Goal: Task Accomplishment & Management: Complete application form

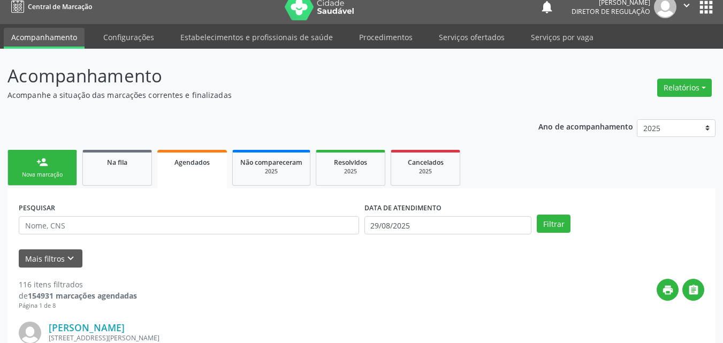
scroll to position [10, 0]
click at [466, 35] on link "Serviços ofertados" at bounding box center [471, 37] width 81 height 19
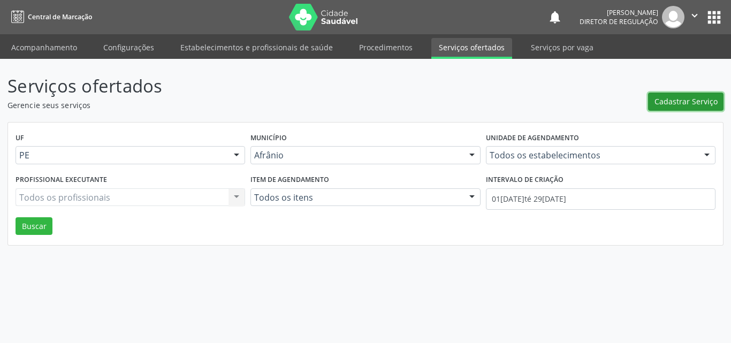
click at [680, 98] on span "Cadastrar Serviço" at bounding box center [685, 101] width 63 height 11
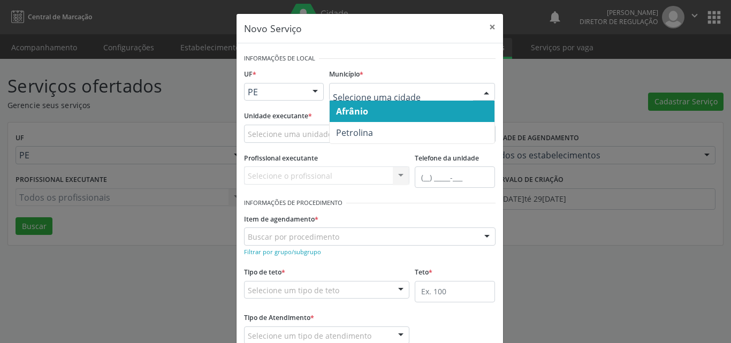
click at [391, 111] on span "Afrânio" at bounding box center [412, 111] width 165 height 21
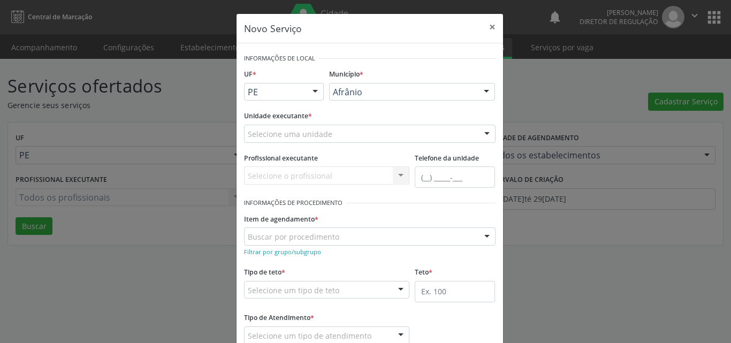
click at [348, 133] on div "Selecione uma unidade" at bounding box center [369, 134] width 251 height 18
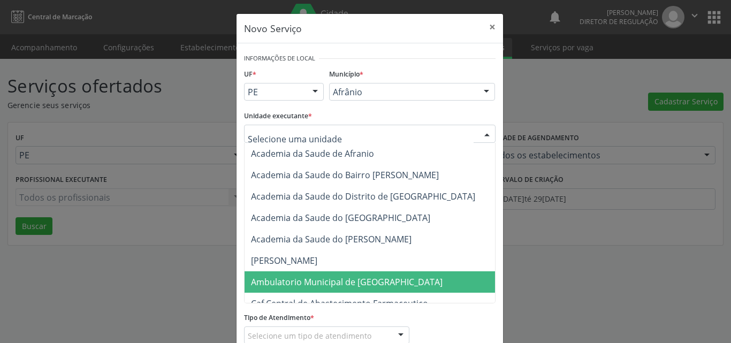
click at [333, 279] on span "Ambulatorio Municipal de [GEOGRAPHIC_DATA]" at bounding box center [347, 282] width 192 height 12
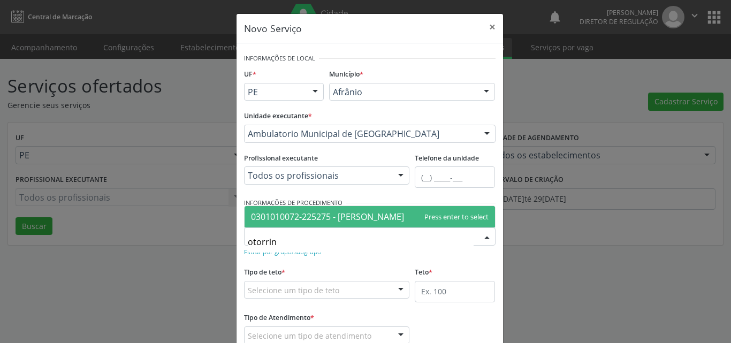
type input "otorrino"
click at [356, 218] on span "0301010072-225275 - [PERSON_NAME]" at bounding box center [327, 217] width 153 height 12
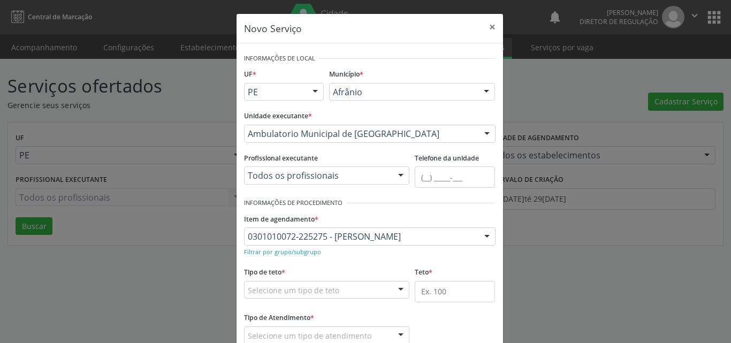
click at [333, 288] on div "Selecione um tipo de teto" at bounding box center [327, 290] width 166 height 18
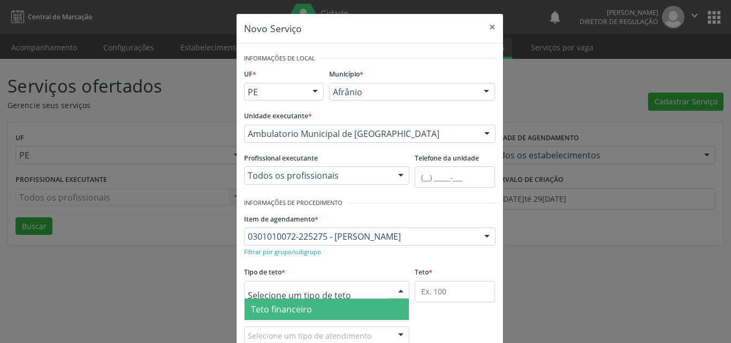
scroll to position [20, 0]
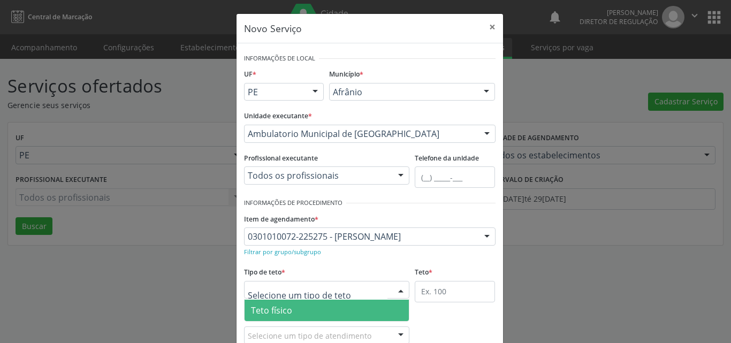
click at [327, 308] on span "Teto físico" at bounding box center [326, 310] width 165 height 21
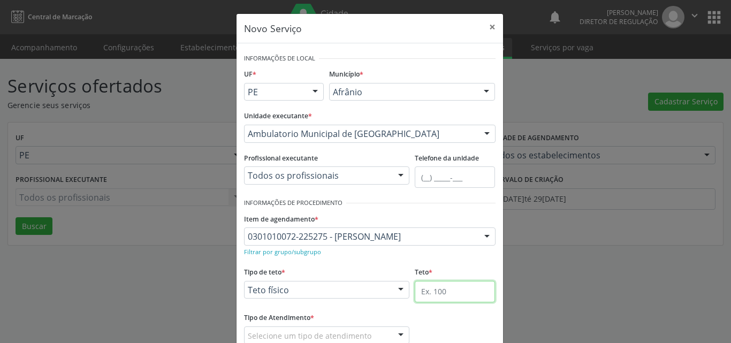
click at [448, 290] on input "text" at bounding box center [455, 291] width 80 height 21
type input "40"
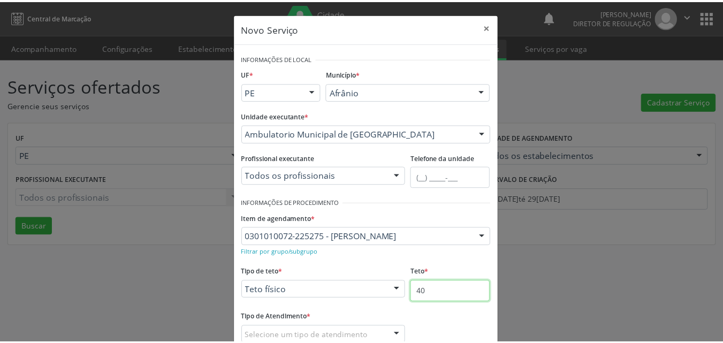
scroll to position [53, 0]
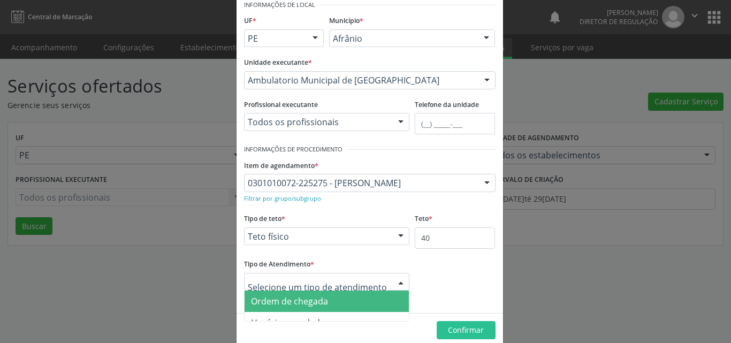
click at [330, 302] on span "Ordem de chegada" at bounding box center [326, 300] width 165 height 21
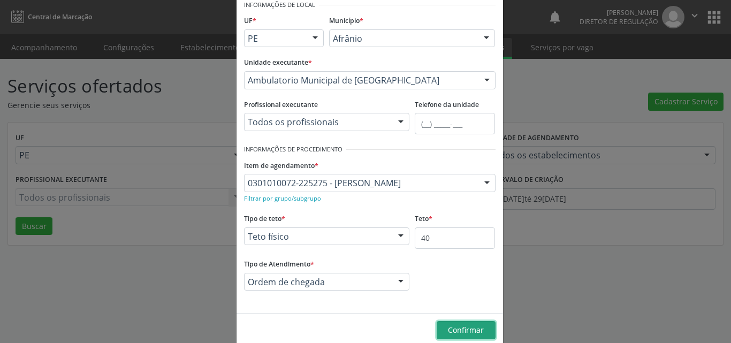
click at [452, 326] on span "Confirmar" at bounding box center [466, 330] width 36 height 10
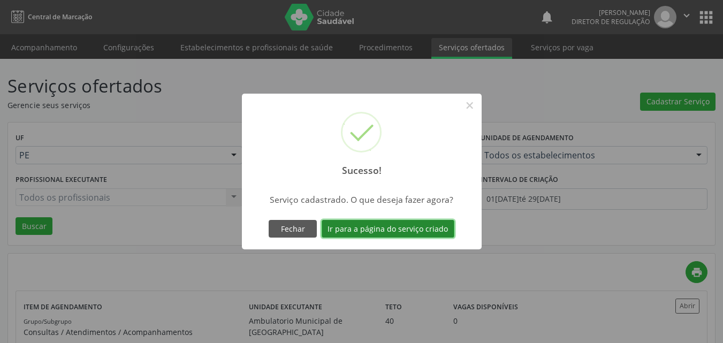
click at [423, 232] on button "Ir para a página do serviço criado" at bounding box center [388, 229] width 133 height 18
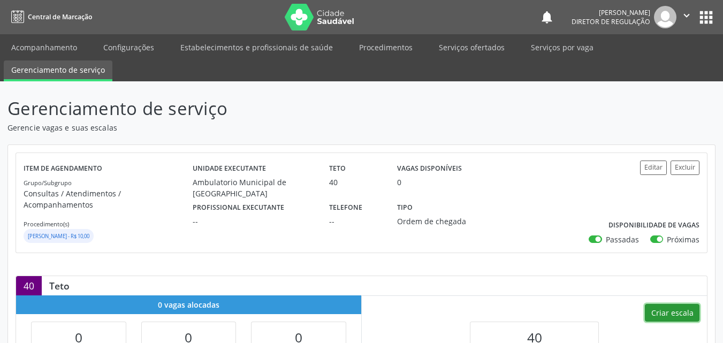
click at [669, 304] on button "Criar escala" at bounding box center [672, 313] width 55 height 18
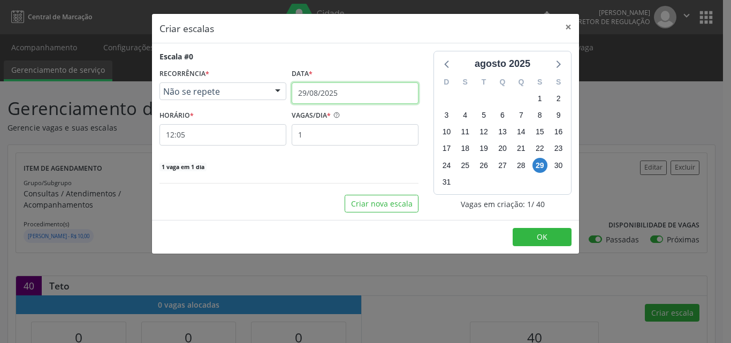
click at [354, 88] on input "29/08/2025" at bounding box center [355, 92] width 127 height 21
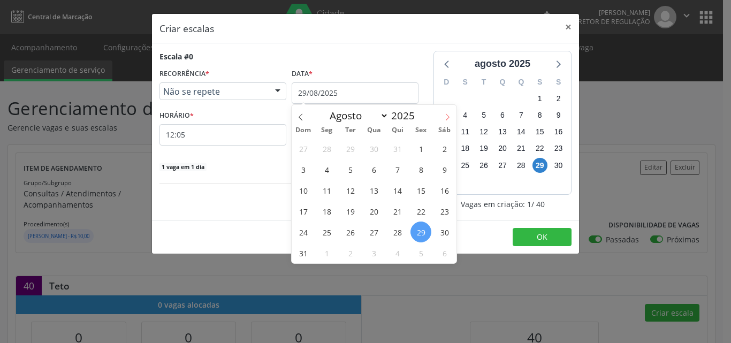
click at [446, 114] on icon at bounding box center [448, 116] width 4 height 7
select select "8"
click at [373, 169] on span "10" at bounding box center [373, 169] width 21 height 21
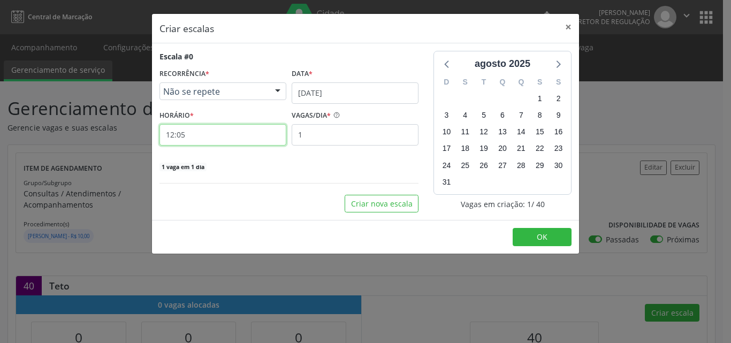
click at [254, 137] on input "12:05" at bounding box center [222, 134] width 127 height 21
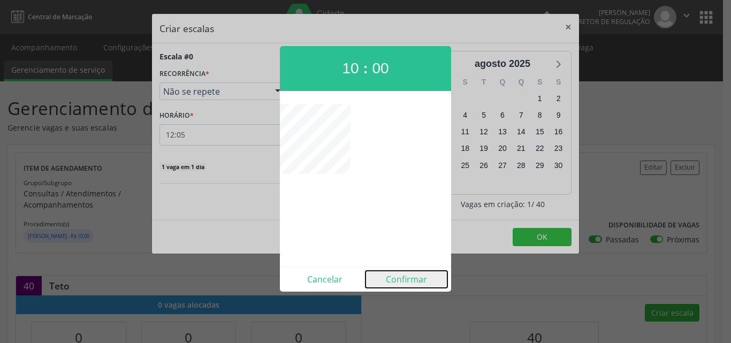
click at [420, 277] on button "Confirmar" at bounding box center [406, 279] width 82 height 17
type input "10:00"
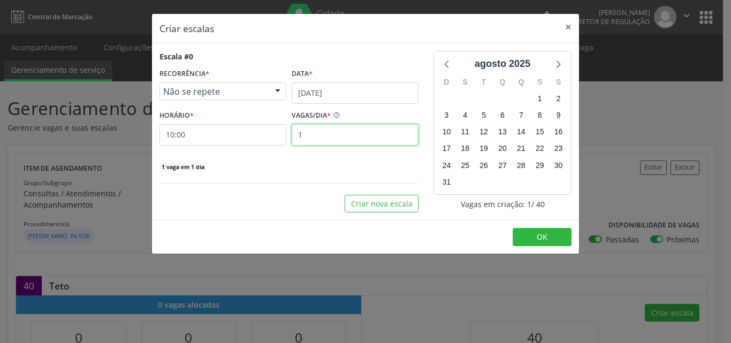
click at [315, 138] on input "1" at bounding box center [355, 134] width 127 height 21
type input "40"
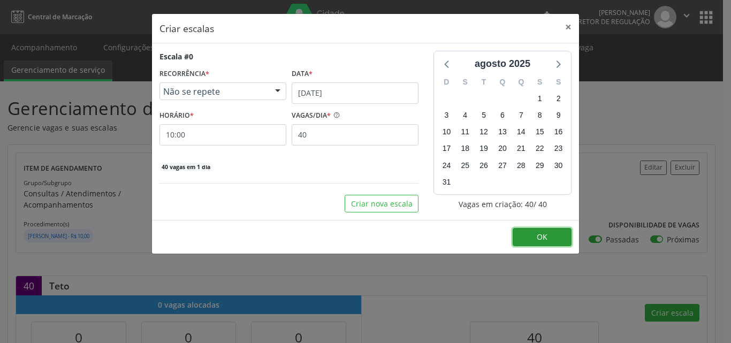
click at [531, 236] on button "OK" at bounding box center [541, 237] width 59 height 18
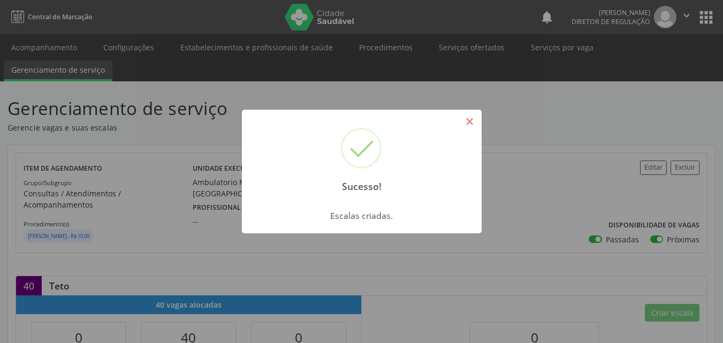
click at [469, 124] on button "×" at bounding box center [470, 121] width 18 height 18
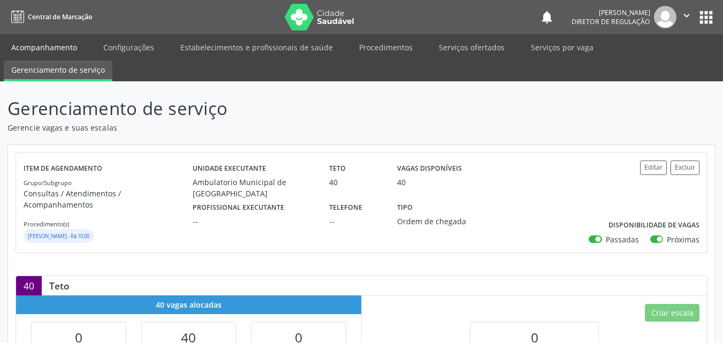
click at [48, 48] on link "Acompanhamento" at bounding box center [44, 47] width 81 height 19
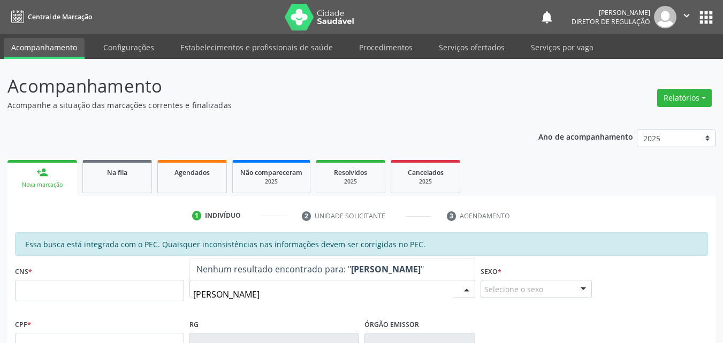
type input "paulo coel"
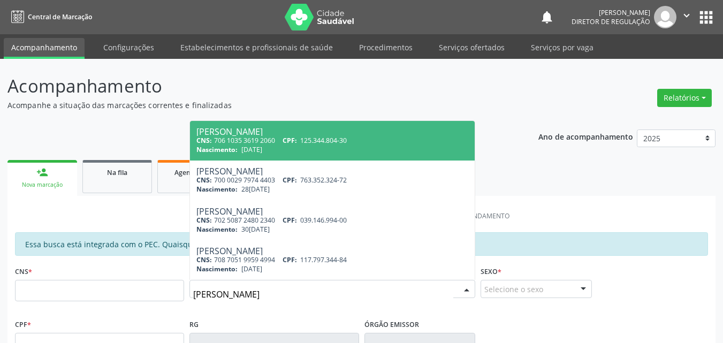
click at [273, 135] on div "[PERSON_NAME]" at bounding box center [332, 131] width 272 height 9
type input "706 1035 3619 2060"
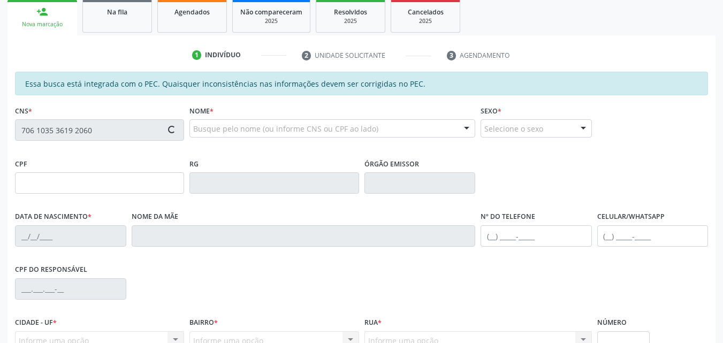
type input "125.344.804-30"
type input "1[DATE]"
type input "[PERSON_NAME]"
type input "[PHONE_NUMBER]"
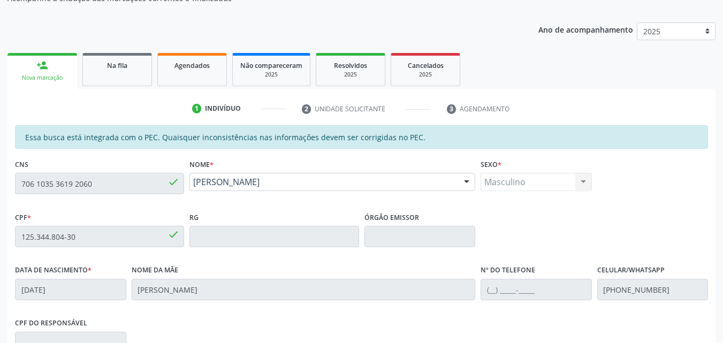
scroll to position [160, 0]
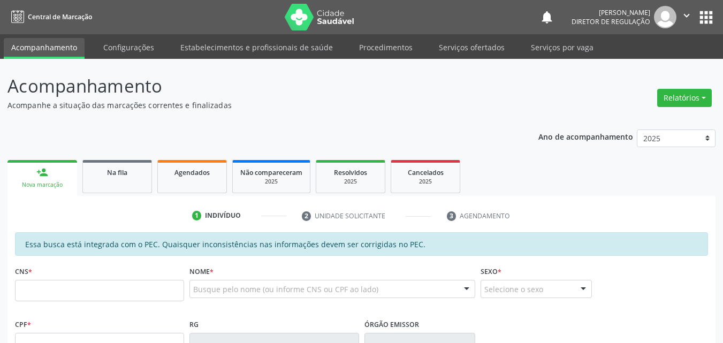
scroll to position [196, 0]
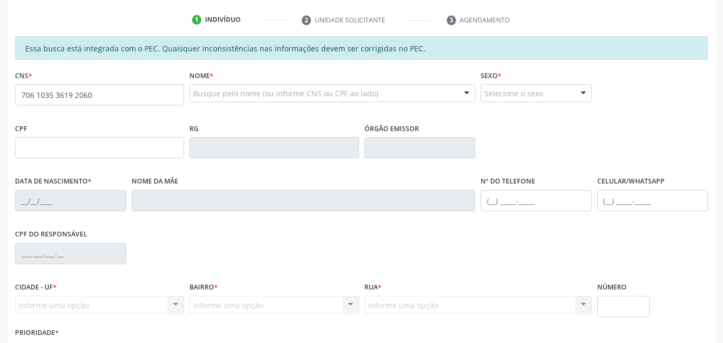
type input "706 1035 3619 2060"
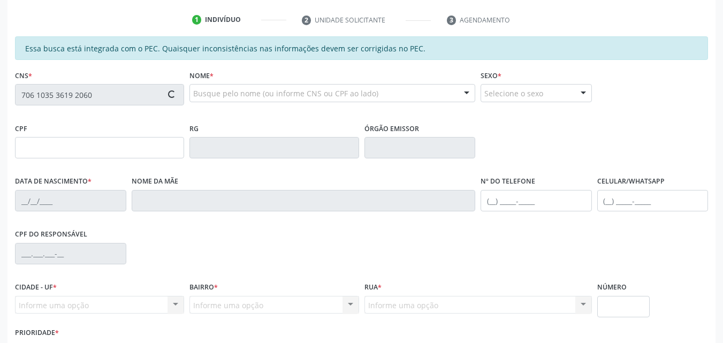
type input "125.344.804-30"
type input "1[DATE]"
type input "[PERSON_NAME]"
type input "[PHONE_NUMBER]"
type input "S/N"
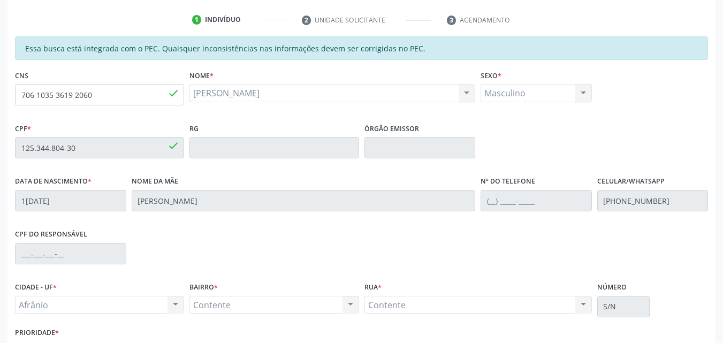
scroll to position [268, 0]
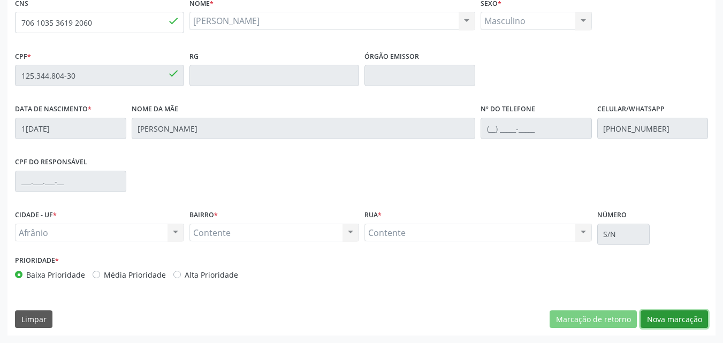
click at [689, 319] on button "Nova marcação" at bounding box center [673, 319] width 67 height 18
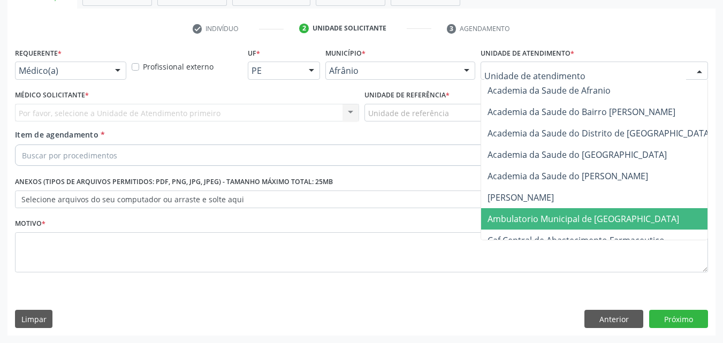
click at [549, 221] on span "Ambulatorio Municipal de [GEOGRAPHIC_DATA]" at bounding box center [583, 219] width 192 height 12
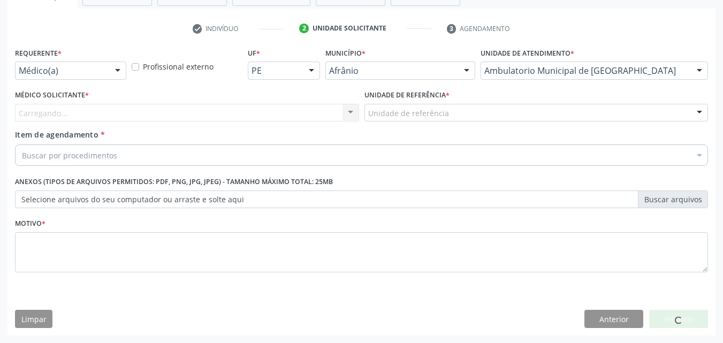
click at [448, 116] on div "Unidade de referência" at bounding box center [536, 113] width 344 height 18
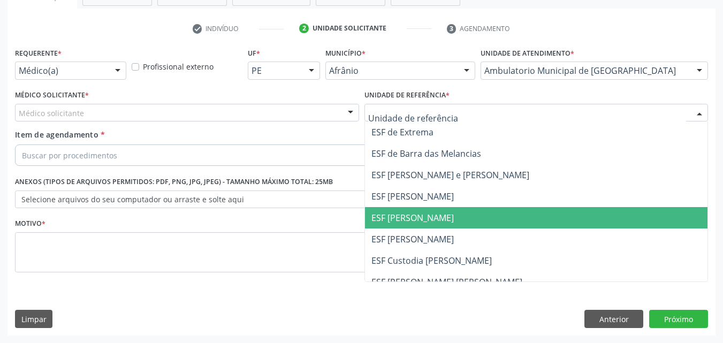
click at [408, 216] on span "ESF [PERSON_NAME]" at bounding box center [412, 218] width 82 height 12
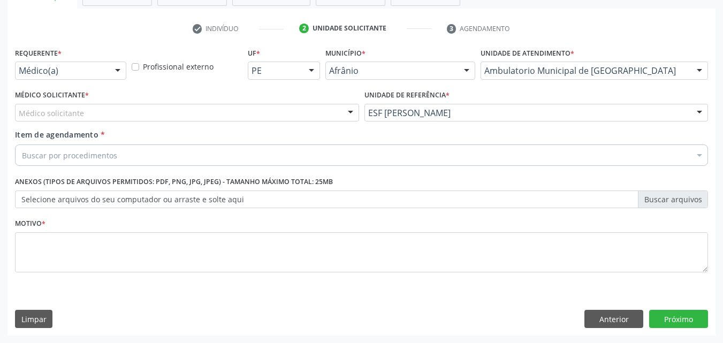
click at [251, 105] on div "Médico solicitante" at bounding box center [187, 113] width 344 height 18
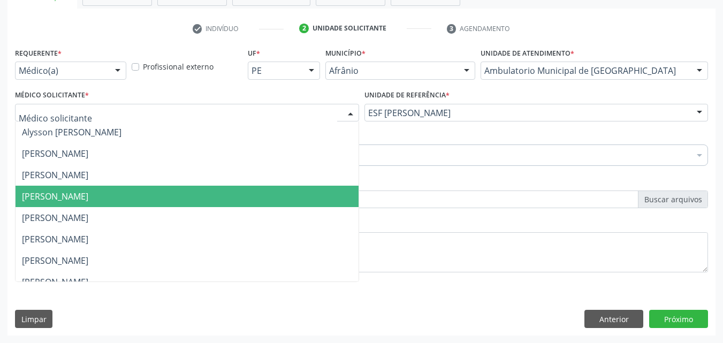
click at [180, 201] on span "[PERSON_NAME]" at bounding box center [187, 196] width 343 height 21
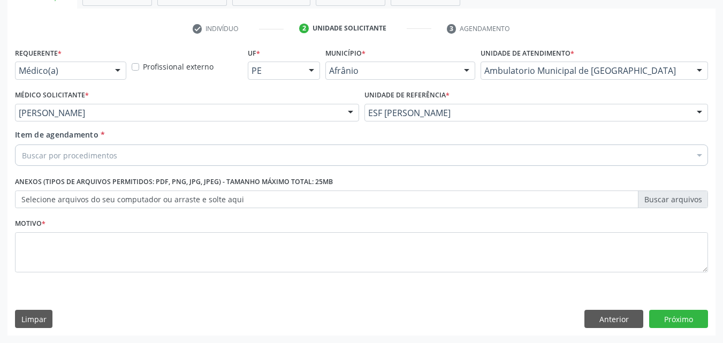
click at [167, 155] on div "Buscar por procedimentos" at bounding box center [361, 154] width 693 height 21
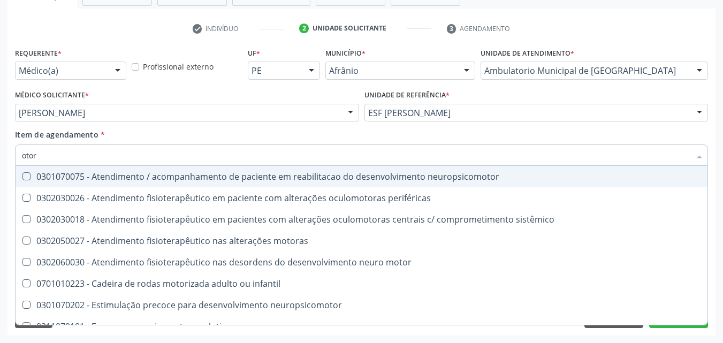
type input "otorr"
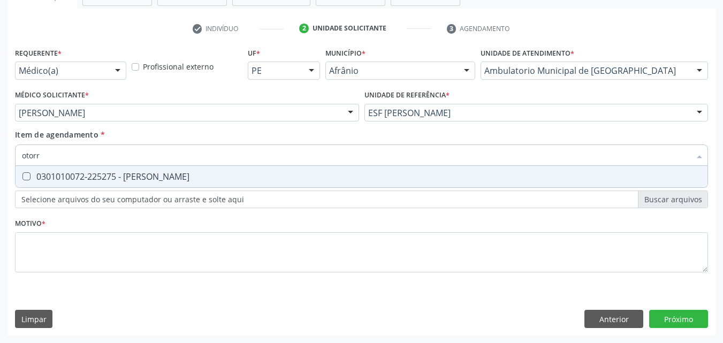
click at [174, 176] on div "0301010072-225275 - [PERSON_NAME]" at bounding box center [361, 176] width 679 height 9
checkbox Otorrinolaringologista "true"
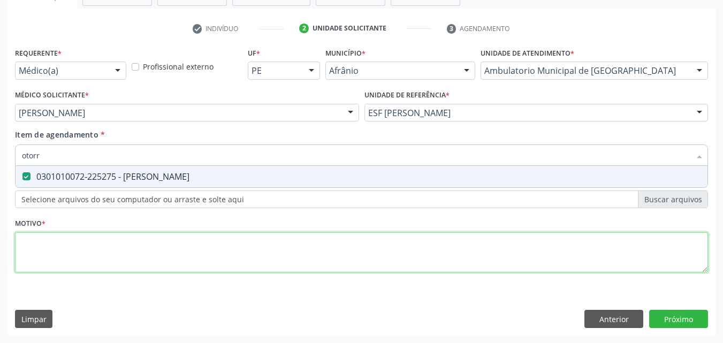
click at [179, 247] on div "Requerente * Médico(a) Médico(a) Enfermeiro(a) Paciente Nenhum resultado encont…" at bounding box center [361, 166] width 693 height 242
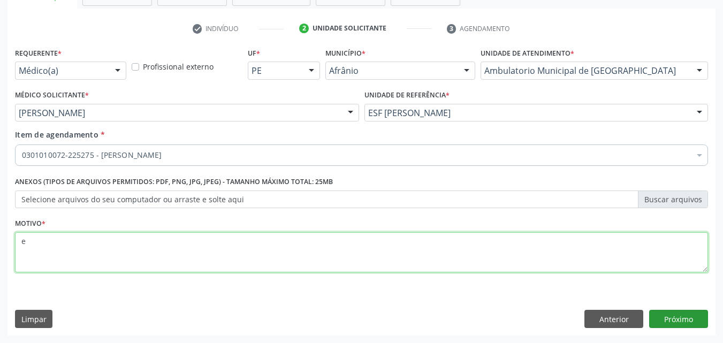
type textarea "e"
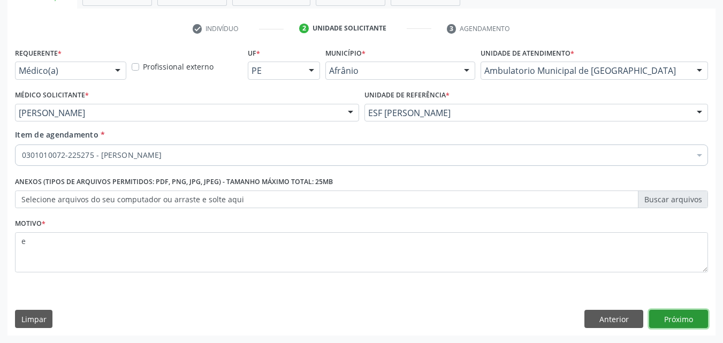
click at [675, 316] on button "Próximo" at bounding box center [678, 319] width 59 height 18
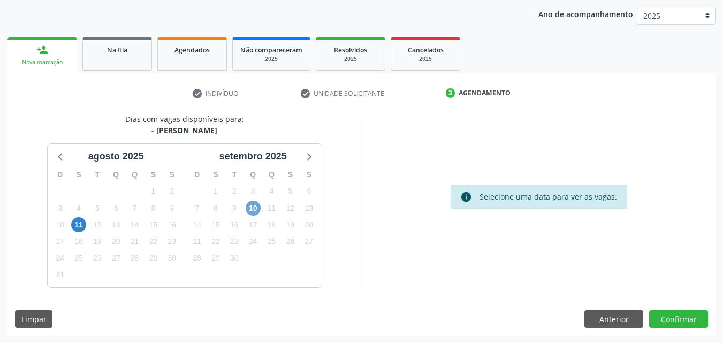
click at [249, 208] on span "10" at bounding box center [253, 208] width 15 height 15
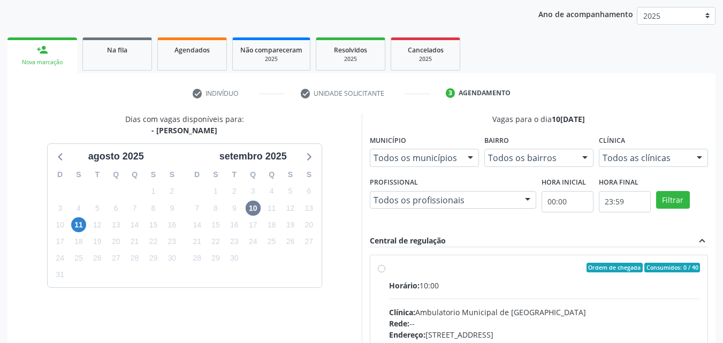
click at [409, 269] on div "Ordem de chegada Consumidos: 0 / 40" at bounding box center [544, 268] width 311 height 10
click at [385, 269] on input "Ordem de chegada Consumidos: 0 / 40 Horário: 10:00 Clínica: Ambulatorio Municip…" at bounding box center [381, 268] width 7 height 10
radio input "true"
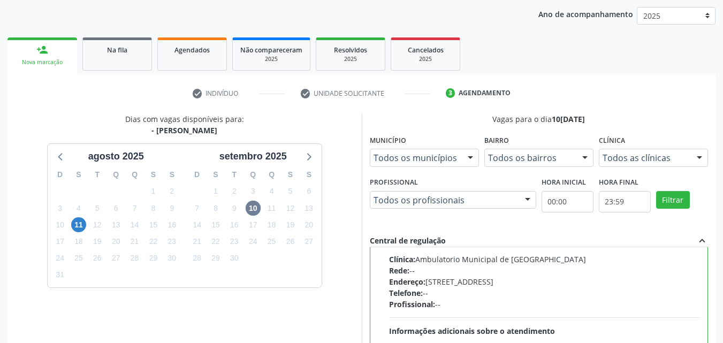
scroll to position [296, 0]
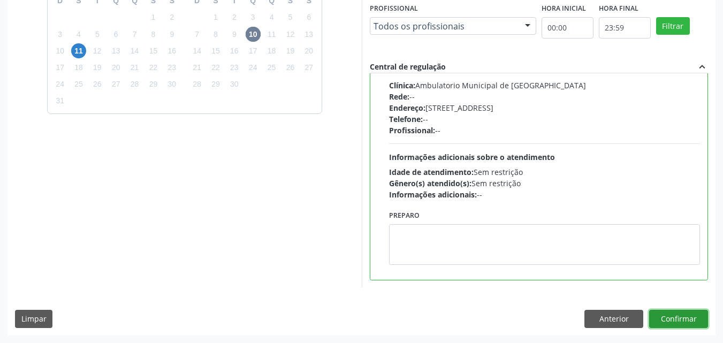
click at [674, 321] on button "Confirmar" at bounding box center [678, 319] width 59 height 18
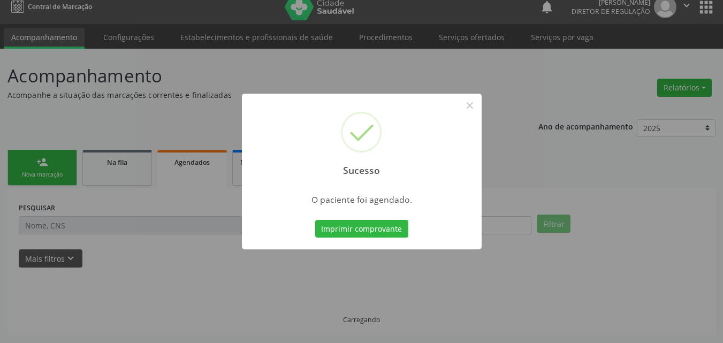
scroll to position [10, 0]
click at [391, 223] on button "Imprimir comprovante" at bounding box center [361, 229] width 93 height 18
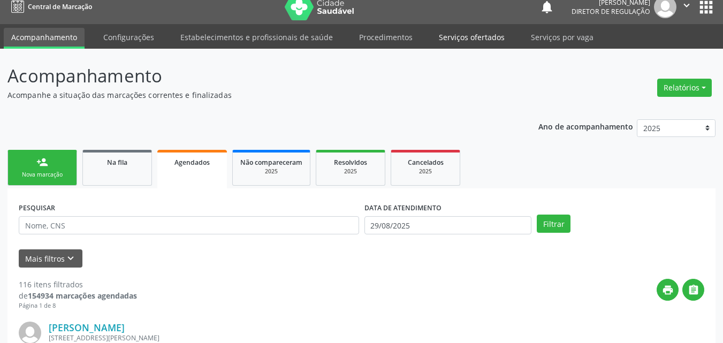
click at [464, 40] on link "Serviços ofertados" at bounding box center [471, 37] width 81 height 19
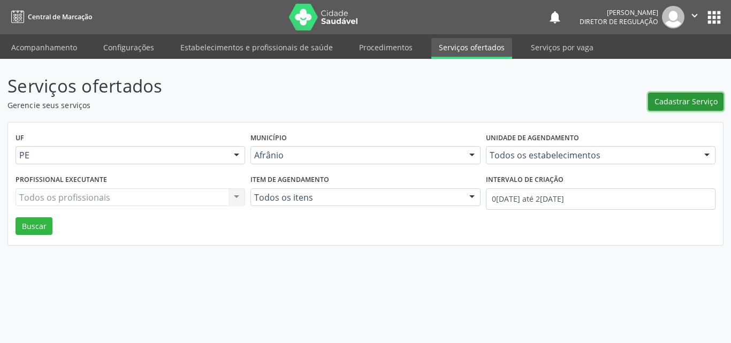
click at [693, 101] on span "Cadastrar Serviço" at bounding box center [685, 101] width 63 height 11
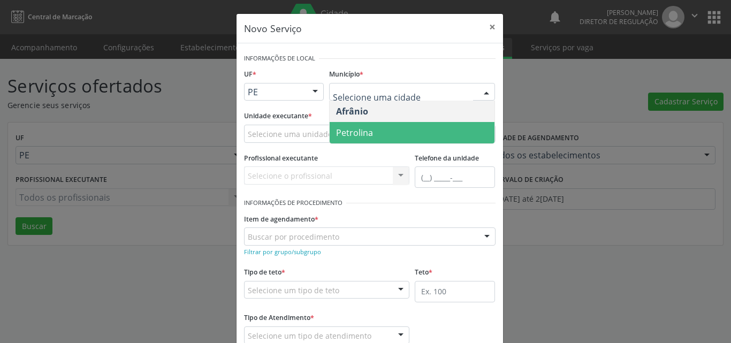
click at [375, 133] on span "Petrolina" at bounding box center [412, 132] width 165 height 21
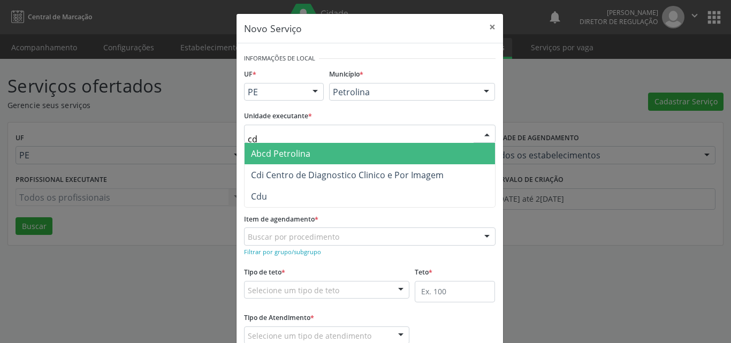
type input "cdi"
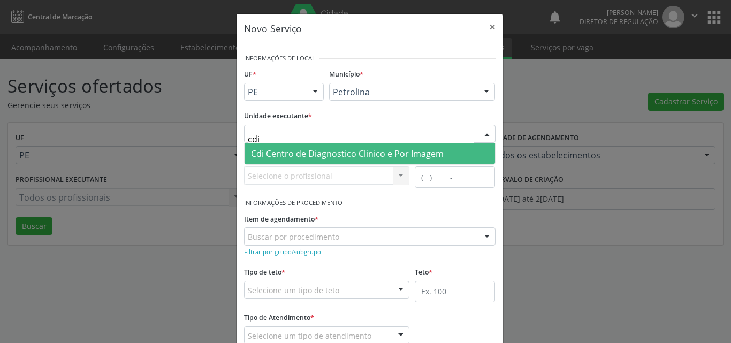
click at [304, 155] on span "Cdi Centro de Diagnostico Clinico e Por Imagem" at bounding box center [347, 154] width 193 height 12
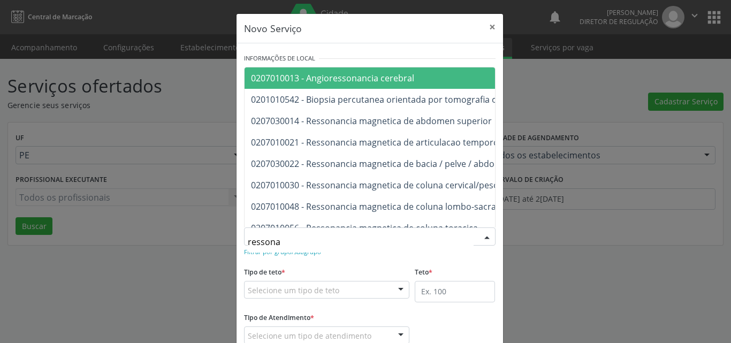
type input "ressonan"
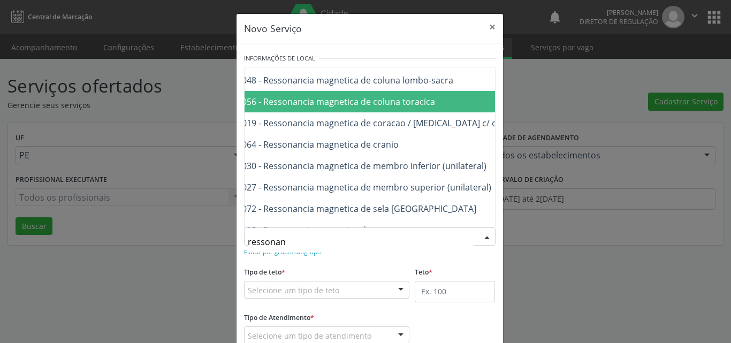
scroll to position [105, 43]
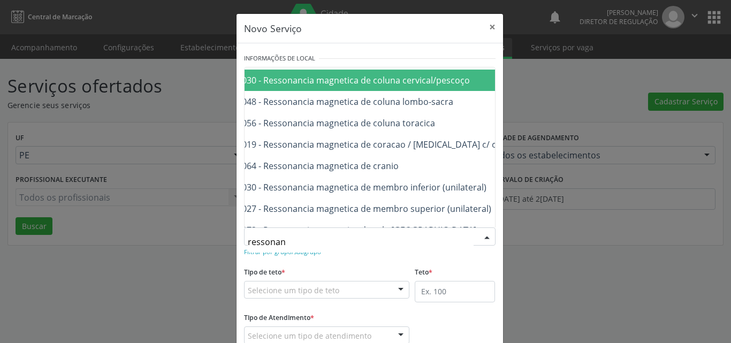
click at [446, 80] on span "0207010030 - Ressonancia magnetica de coluna cervical/pescoço" at bounding box center [339, 80] width 262 height 12
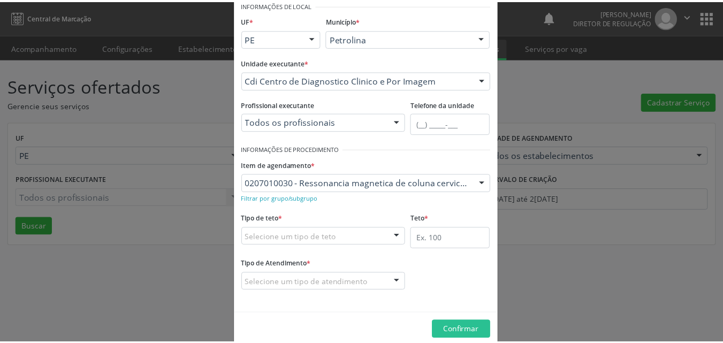
scroll to position [71, 0]
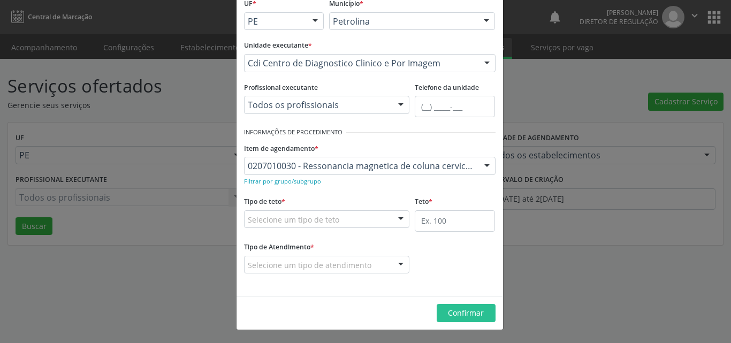
click at [349, 220] on div "Selecione um tipo de teto" at bounding box center [327, 219] width 166 height 18
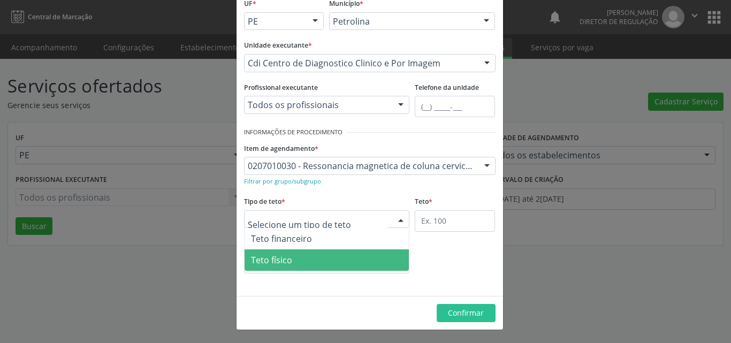
drag, startPoint x: 326, startPoint y: 262, endPoint x: 335, endPoint y: 261, distance: 9.7
click at [326, 262] on span "Teto físico" at bounding box center [326, 259] width 165 height 21
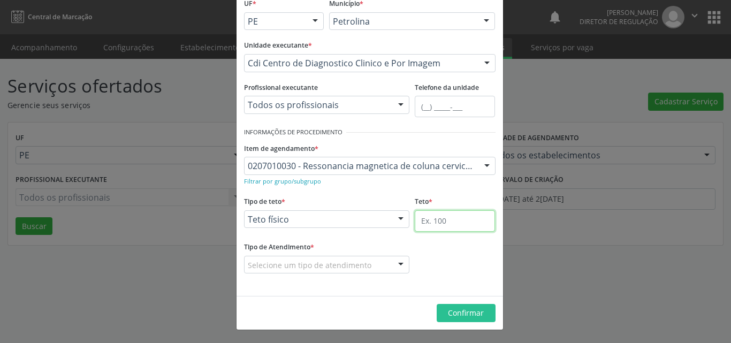
click at [433, 221] on input "text" at bounding box center [455, 220] width 80 height 21
type input "1"
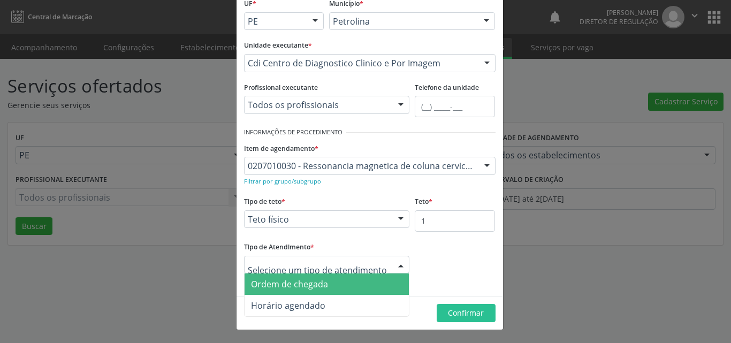
click at [345, 281] on span "Ordem de chegada" at bounding box center [326, 283] width 165 height 21
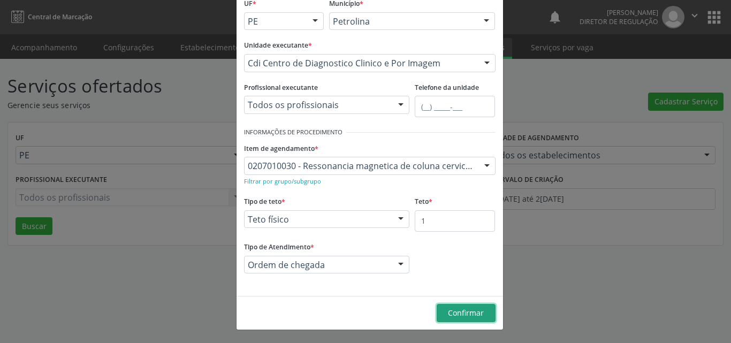
click at [454, 317] on span "Confirmar" at bounding box center [466, 313] width 36 height 10
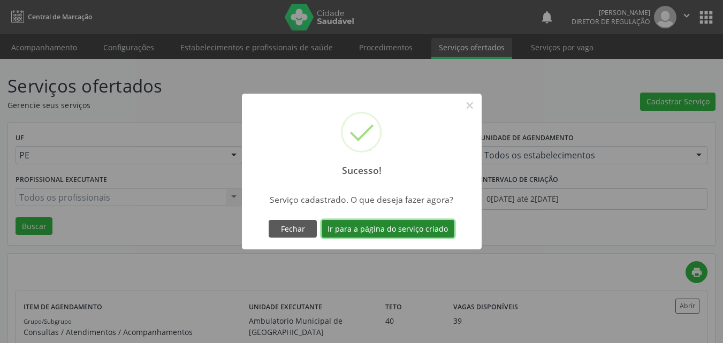
click at [430, 228] on button "Ir para a página do serviço criado" at bounding box center [388, 229] width 133 height 18
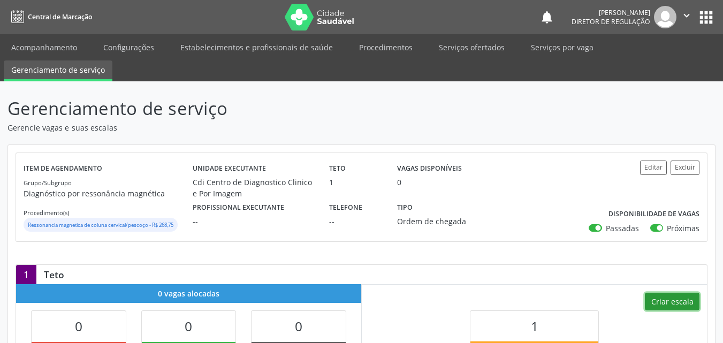
click at [680, 299] on button "Criar escala" at bounding box center [672, 302] width 55 height 18
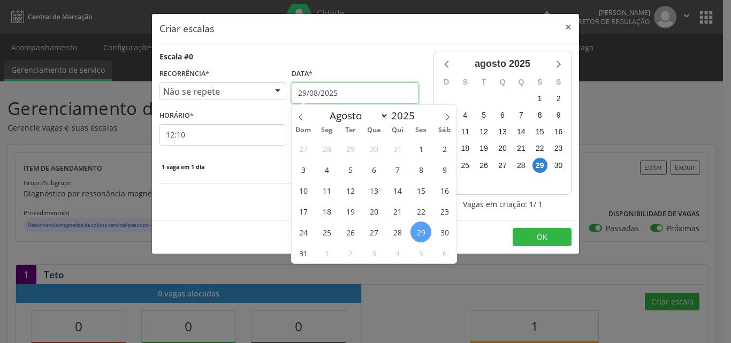
click at [381, 92] on input "29/08/2025" at bounding box center [355, 92] width 127 height 21
click at [331, 253] on span "1" at bounding box center [326, 252] width 21 height 21
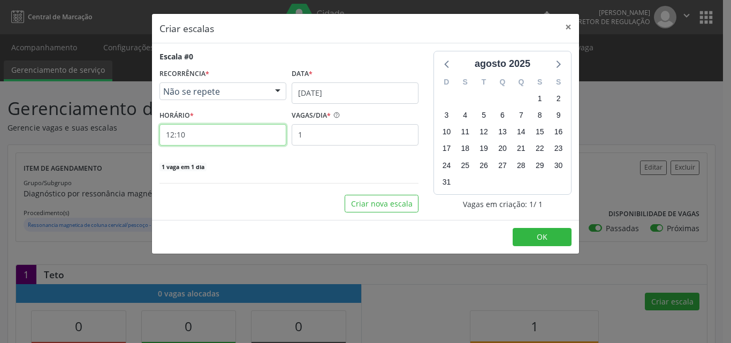
click at [240, 133] on input "12:10" at bounding box center [222, 134] width 127 height 21
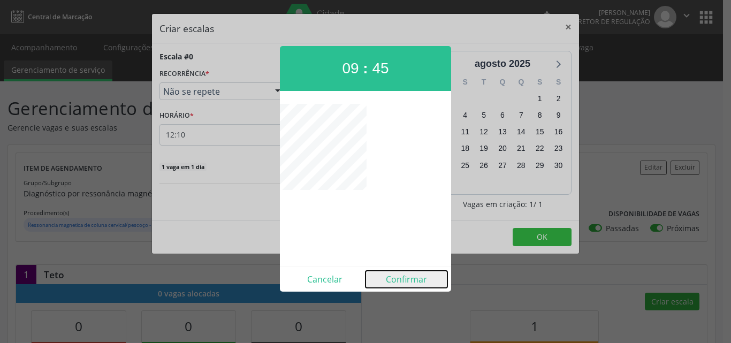
click at [413, 282] on button "Confirmar" at bounding box center [406, 279] width 82 height 17
type input "09:45"
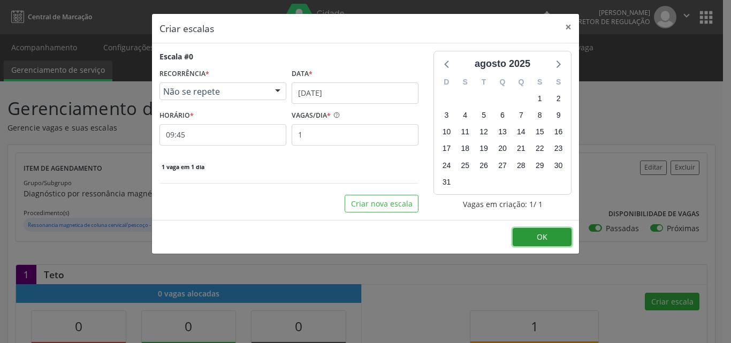
click at [541, 238] on span "OK" at bounding box center [542, 237] width 11 height 10
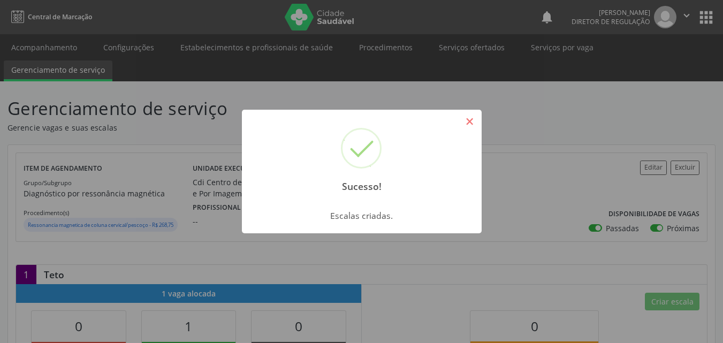
click at [468, 124] on button "×" at bounding box center [470, 121] width 18 height 18
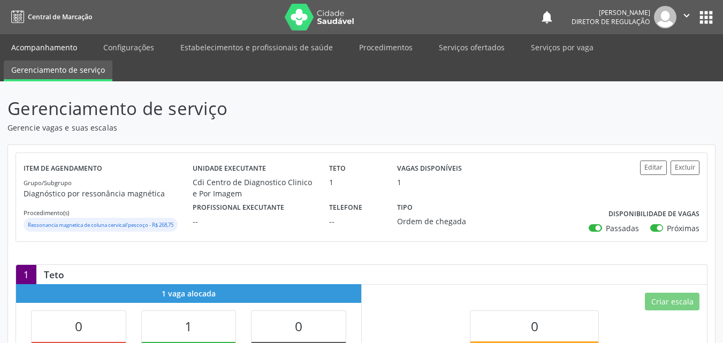
click at [67, 49] on link "Acompanhamento" at bounding box center [44, 47] width 81 height 19
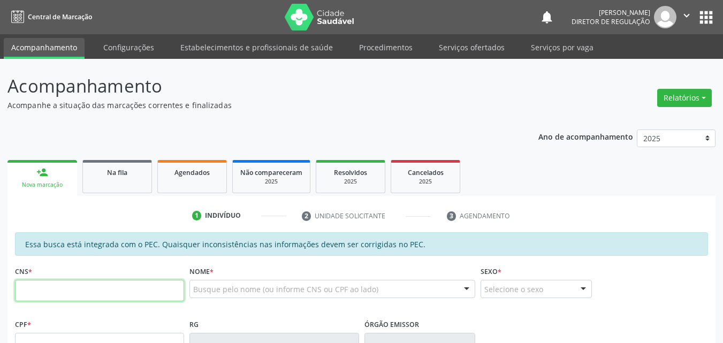
click at [114, 292] on input "text" at bounding box center [99, 290] width 169 height 21
type input "700 3049 1922 5034"
type input "018.843.344-90"
type input "[DATE]"
type input "[PERSON_NAME] Purificação"
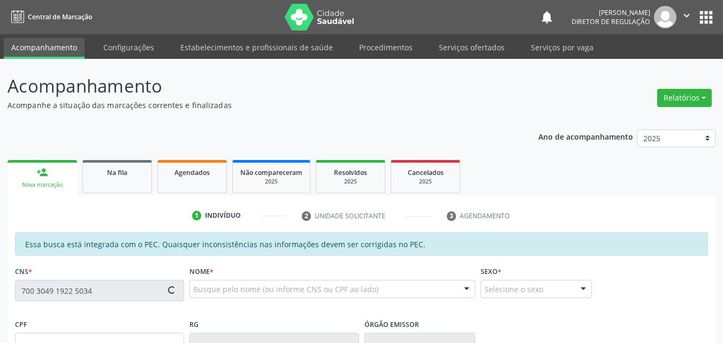
type input "[PHONE_NUMBER]"
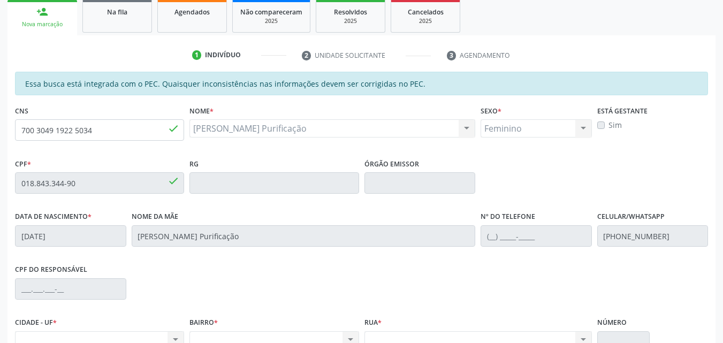
scroll to position [267, 0]
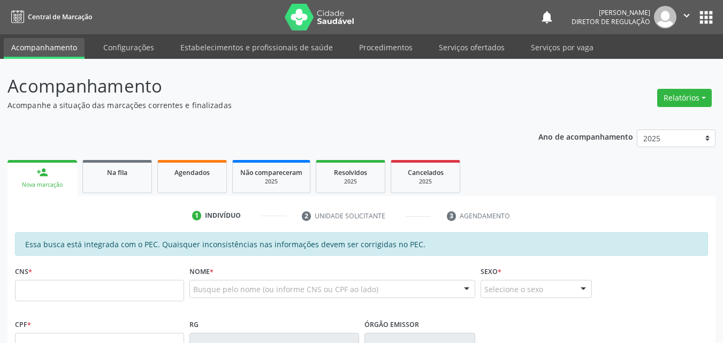
scroll to position [267, 0]
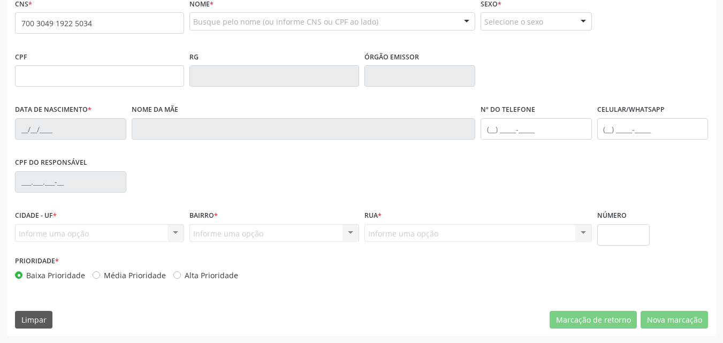
type input "700 3049 1922 5034"
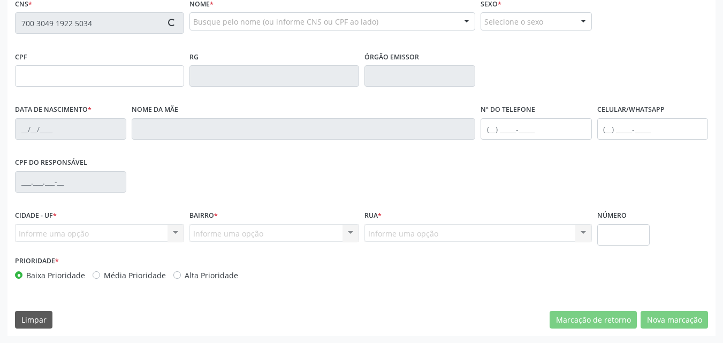
type input "018.843.344-90"
type input "[DATE]"
type input "[PERSON_NAME] Purificação"
type input "[PHONE_NUMBER]"
type input "S/N"
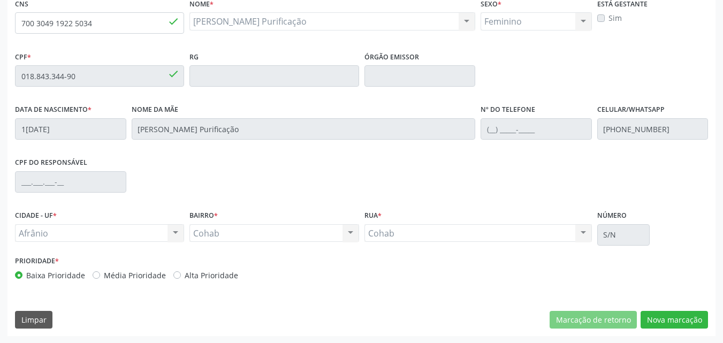
scroll to position [268, 0]
click at [679, 318] on button "Nova marcação" at bounding box center [673, 319] width 67 height 18
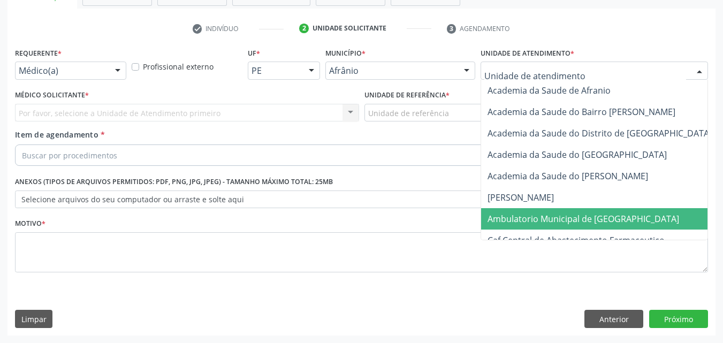
click at [523, 221] on span "Ambulatorio Municipal de [GEOGRAPHIC_DATA]" at bounding box center [583, 219] width 192 height 12
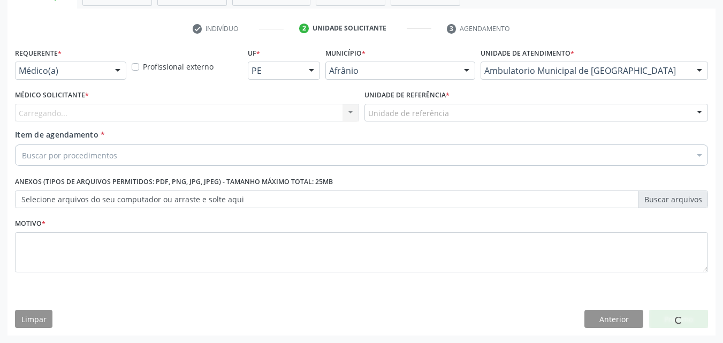
click at [451, 110] on div "Unidade de referência" at bounding box center [536, 113] width 344 height 18
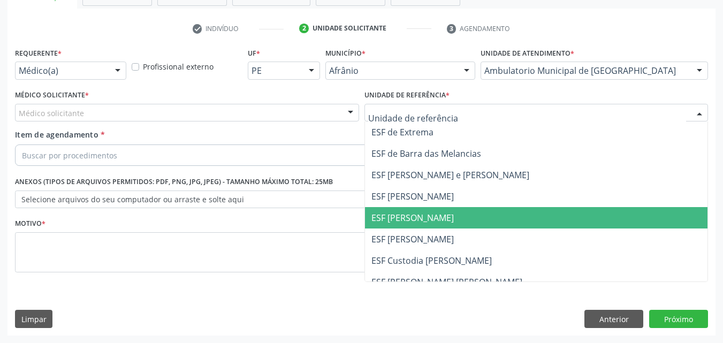
click at [445, 217] on span "ESF [PERSON_NAME]" at bounding box center [536, 217] width 343 height 21
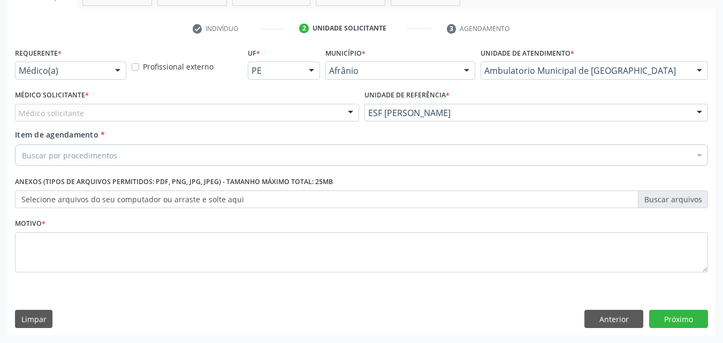
click at [253, 112] on div "Médico solicitante" at bounding box center [187, 113] width 344 height 18
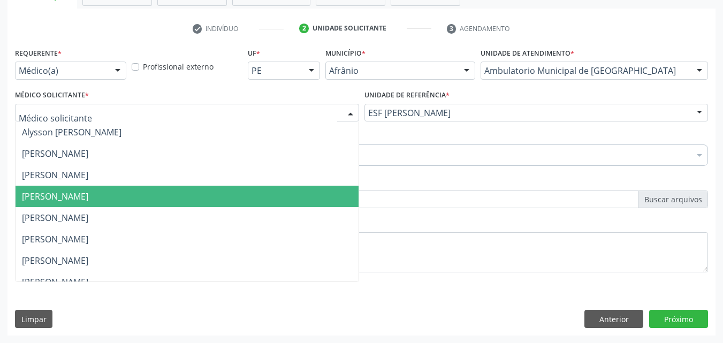
click at [214, 195] on span "[PERSON_NAME]" at bounding box center [187, 196] width 343 height 21
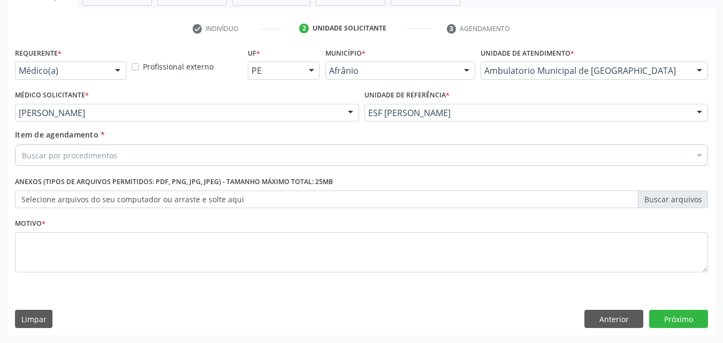
click at [140, 151] on div "Buscar por procedimentos" at bounding box center [361, 154] width 693 height 21
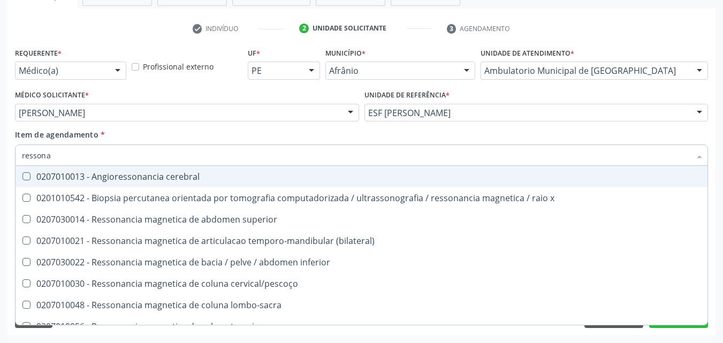
type input "ressonan"
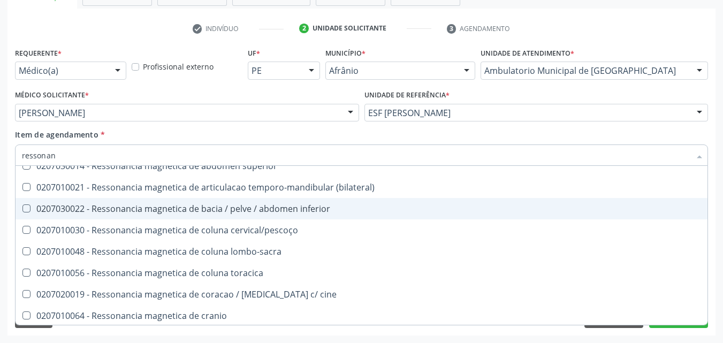
scroll to position [107, 0]
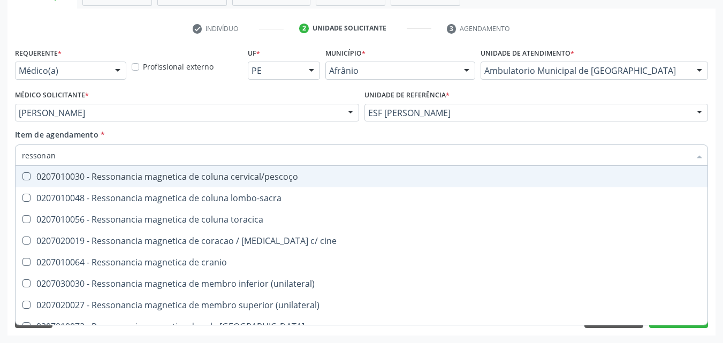
click at [241, 175] on div "0207010030 - Ressonancia magnetica de coluna cervical/pescoço" at bounding box center [361, 176] width 679 height 9
checkbox cervical\/pescoço "true"
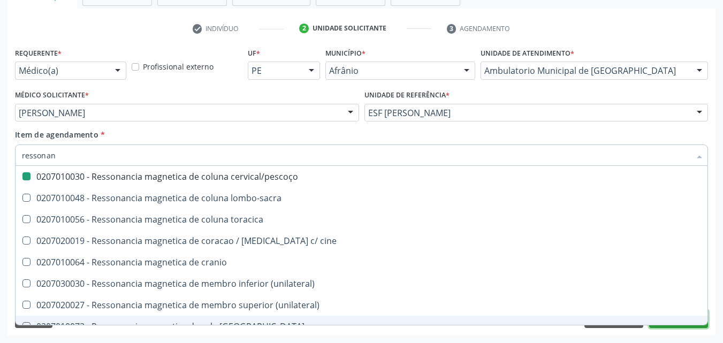
click at [676, 326] on button "Próximo" at bounding box center [678, 319] width 59 height 18
checkbox x "true"
checkbox cervical\/pescoço "false"
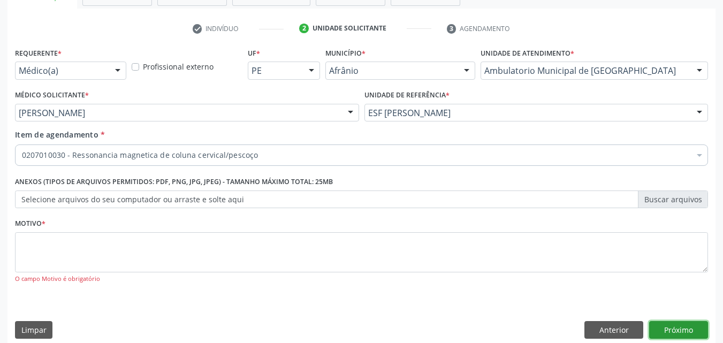
scroll to position [0, 0]
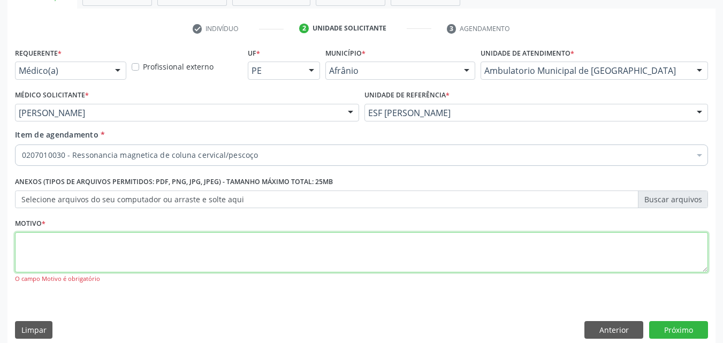
click at [262, 255] on textarea at bounding box center [361, 252] width 693 height 41
type textarea "*"
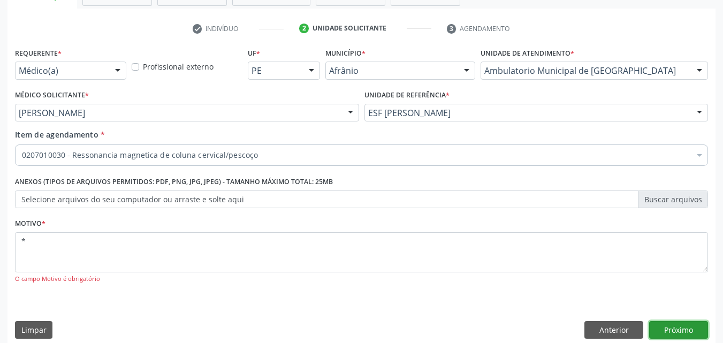
click at [675, 325] on button "Próximo" at bounding box center [678, 330] width 59 height 18
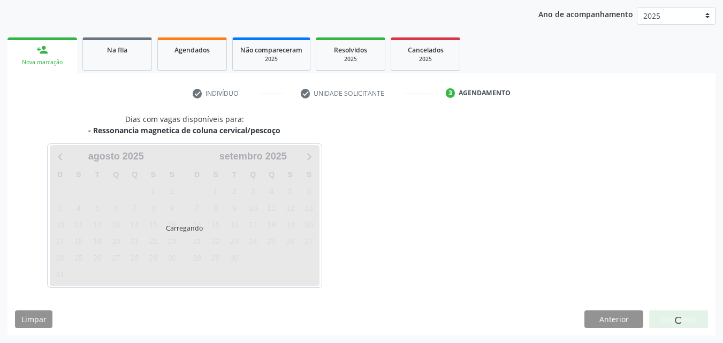
scroll to position [123, 0]
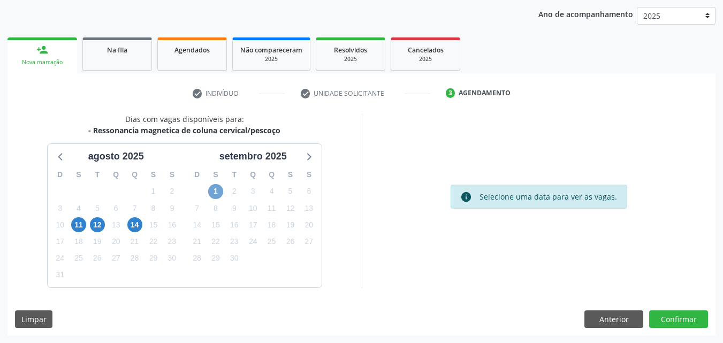
click at [219, 190] on span "1" at bounding box center [215, 191] width 15 height 15
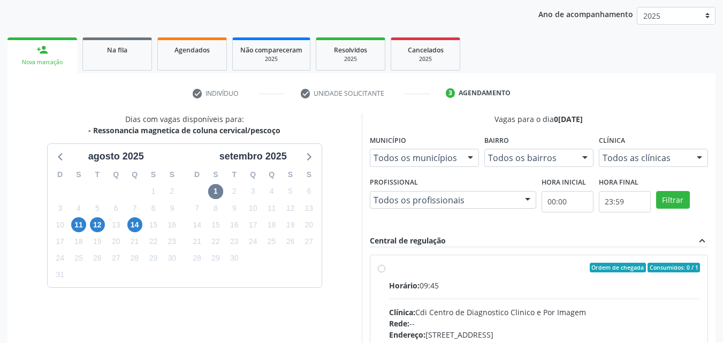
click at [410, 272] on label "Ordem de chegada Consumidos: 0 / 1 Horário: 09:45 Clínica: Cdi Centro de Diagno…" at bounding box center [544, 345] width 311 height 164
click at [385, 272] on input "Ordem de chegada Consumidos: 0 / 1 Horário: 09:45 Clínica: Cdi Centro de Diagno…" at bounding box center [381, 268] width 7 height 10
radio input "true"
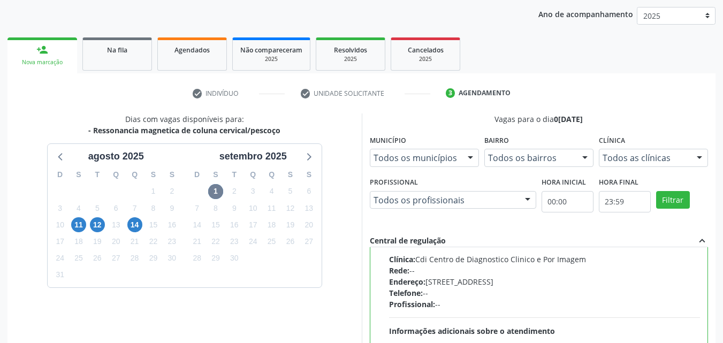
scroll to position [296, 0]
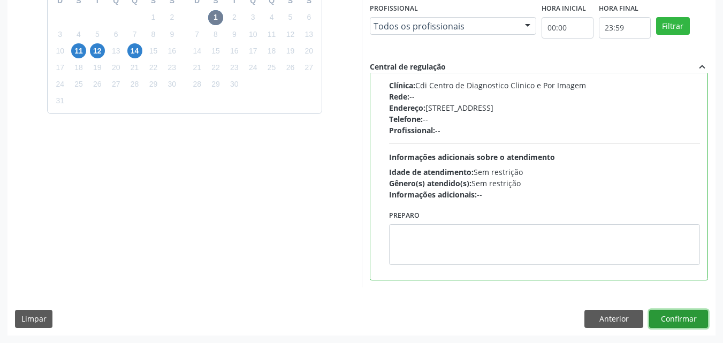
click at [682, 316] on button "Confirmar" at bounding box center [678, 319] width 59 height 18
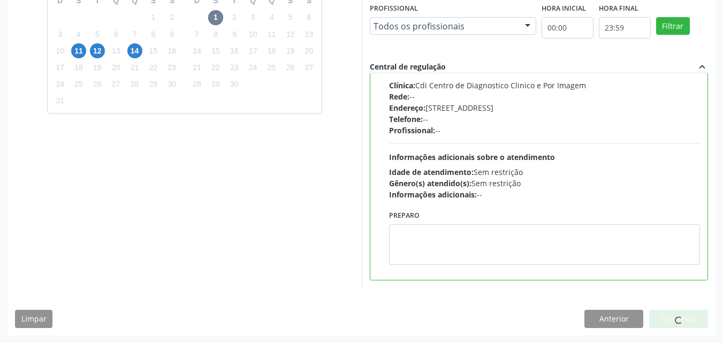
scroll to position [10, 0]
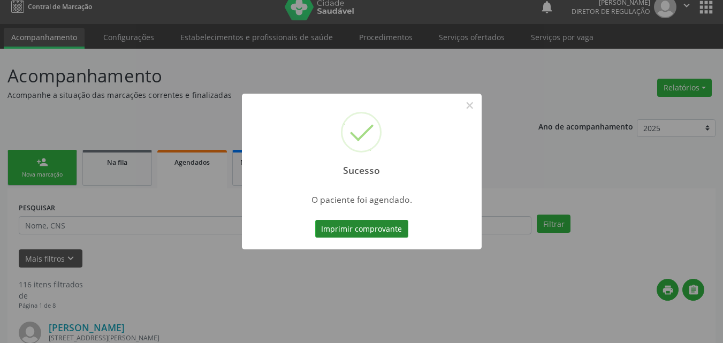
click at [366, 228] on button "Imprimir comprovante" at bounding box center [361, 229] width 93 height 18
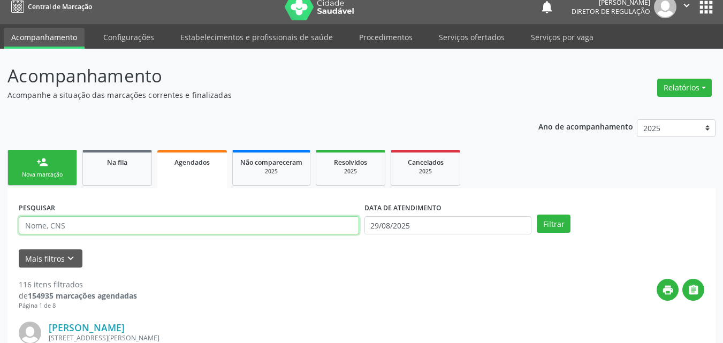
click at [90, 228] on input "text" at bounding box center [189, 225] width 340 height 18
type input "700002235175605"
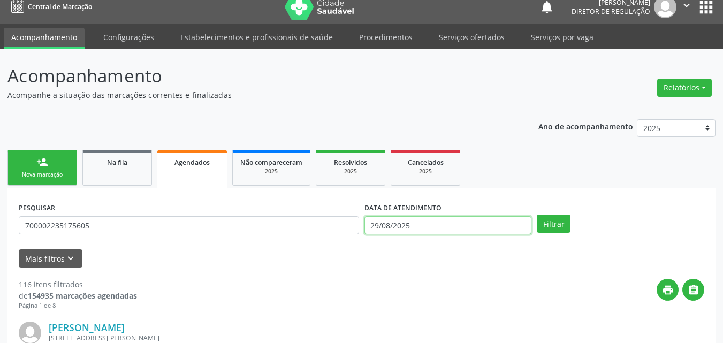
click at [434, 225] on input "29/08/2025" at bounding box center [447, 225] width 167 height 18
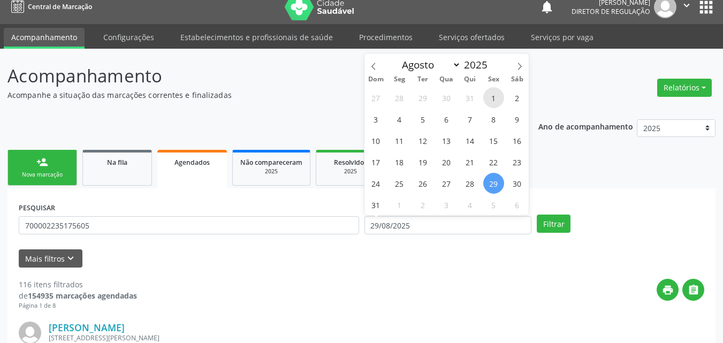
click at [492, 100] on span "1" at bounding box center [493, 97] width 21 height 21
type input "01/08/2025"
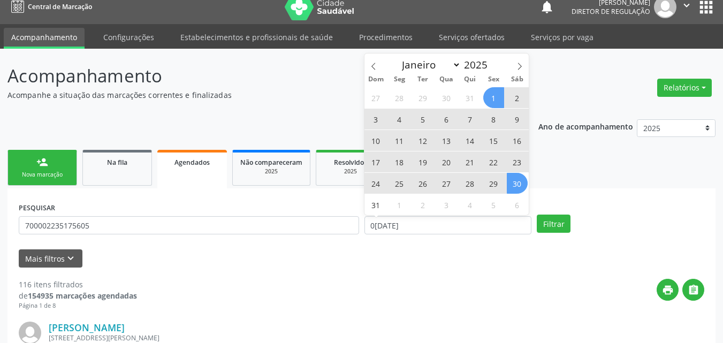
click at [512, 183] on span "30" at bounding box center [517, 183] width 21 height 21
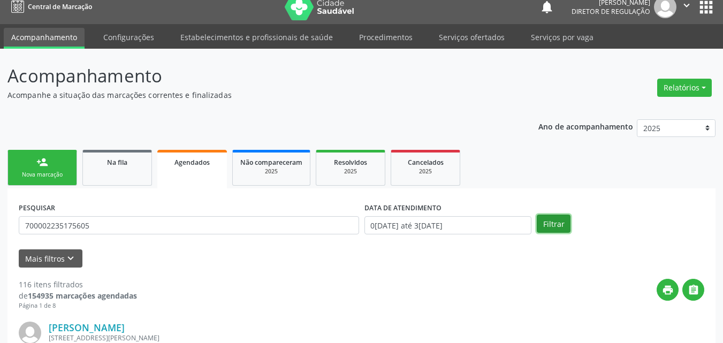
click at [551, 223] on button "Filtrar" at bounding box center [554, 224] width 34 height 18
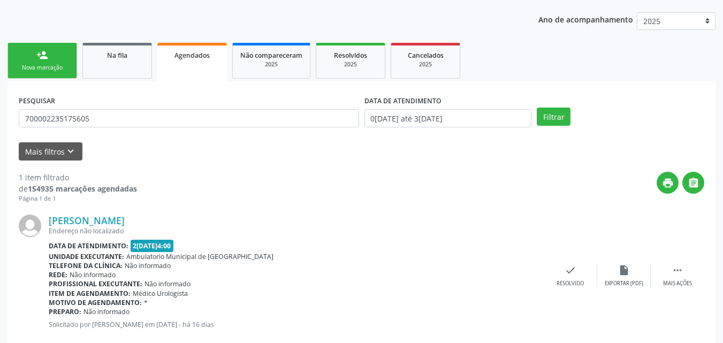
scroll to position [141, 0]
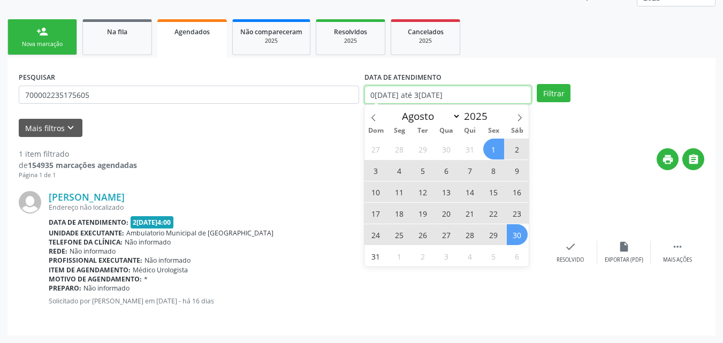
click at [469, 93] on input "01/08/2025 até 30/08/2025" at bounding box center [447, 95] width 167 height 18
click at [518, 119] on icon at bounding box center [519, 117] width 7 height 7
select select "8"
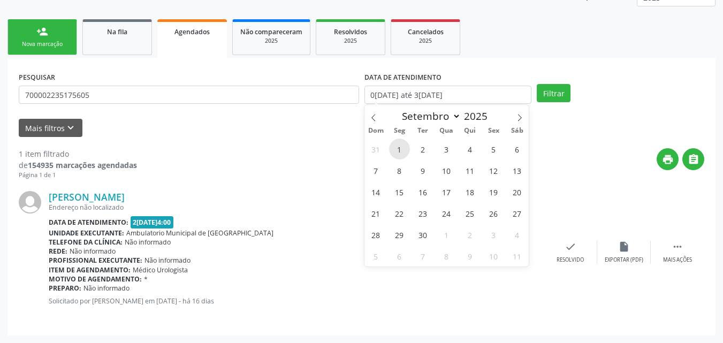
click at [395, 148] on span "1" at bounding box center [399, 149] width 21 height 21
type input "[DATE]"
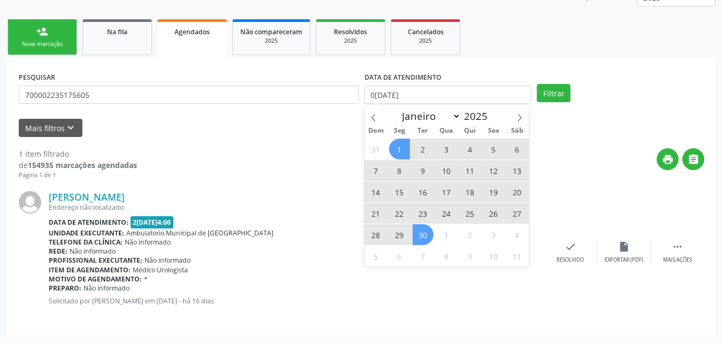
click at [425, 233] on span "30" at bounding box center [422, 234] width 21 height 21
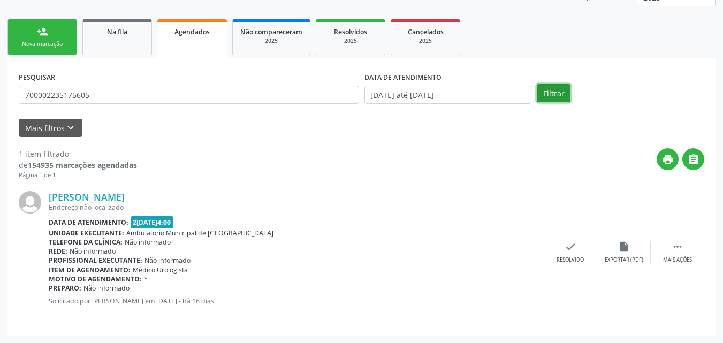
click at [554, 87] on button "Filtrar" at bounding box center [554, 93] width 34 height 18
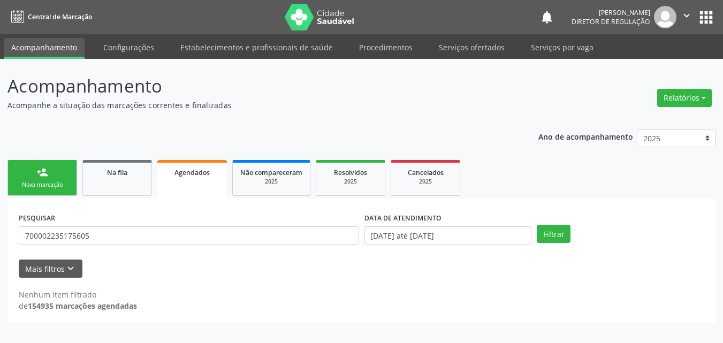
scroll to position [0, 0]
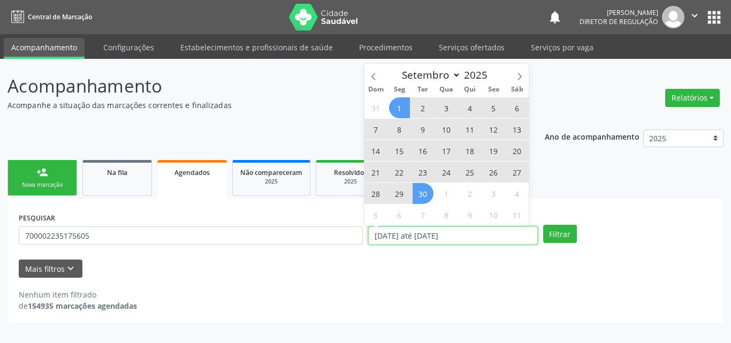
click at [406, 235] on input "01/09/2025 até 30/09/2025" at bounding box center [453, 235] width 170 height 18
click at [373, 76] on icon at bounding box center [373, 76] width 7 height 7
select select "7"
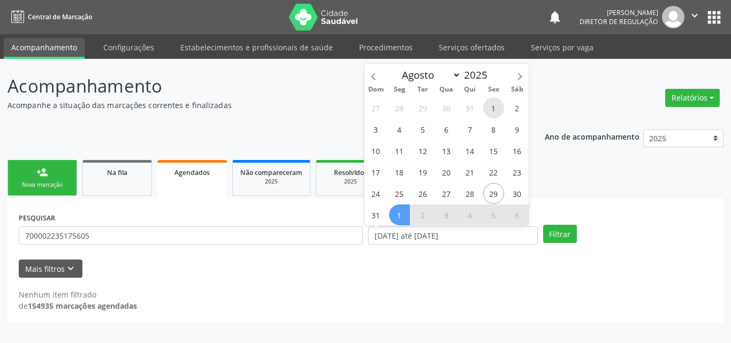
click at [492, 105] on span "1" at bounding box center [493, 107] width 21 height 21
type input "01/08/2025"
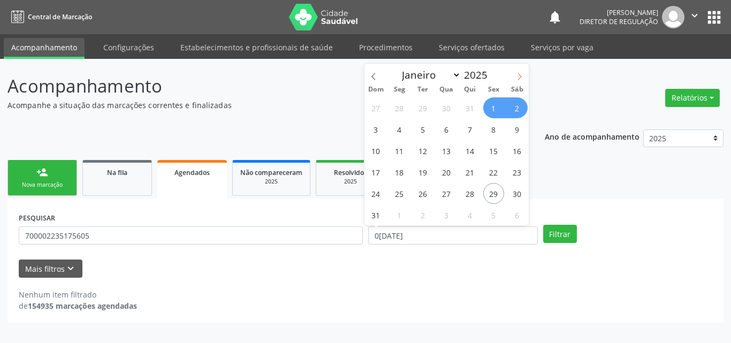
click at [522, 76] on icon at bounding box center [519, 76] width 7 height 7
select select "8"
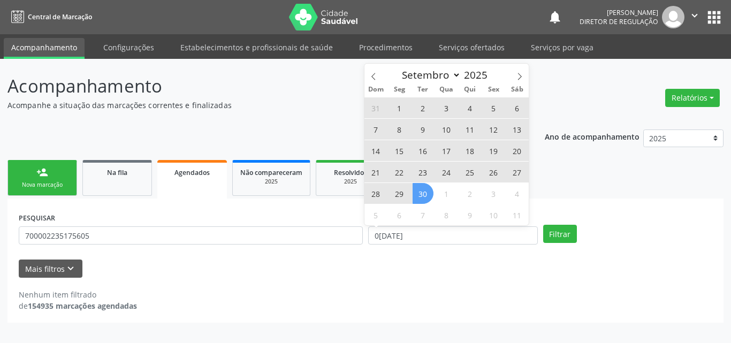
click at [423, 195] on span "30" at bounding box center [422, 193] width 21 height 21
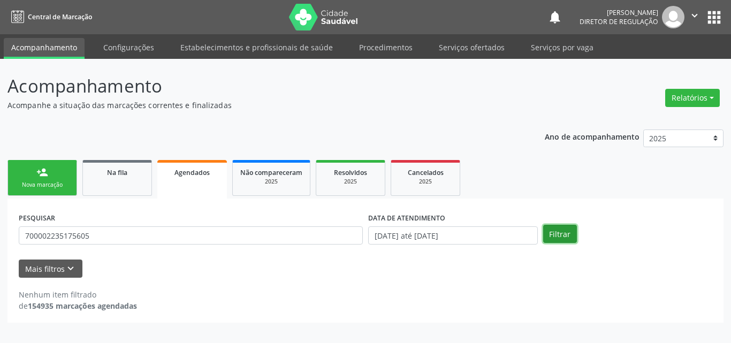
click at [558, 234] on button "Filtrar" at bounding box center [560, 234] width 34 height 18
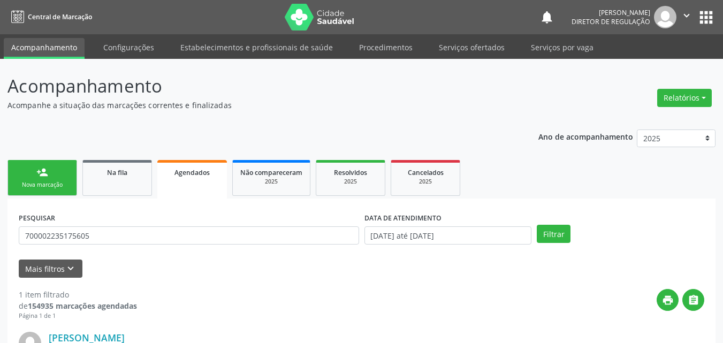
scroll to position [141, 0]
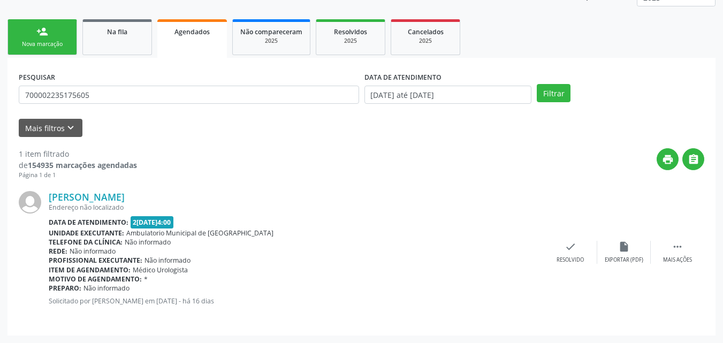
click at [335, 164] on div "print " at bounding box center [420, 164] width 567 height 32
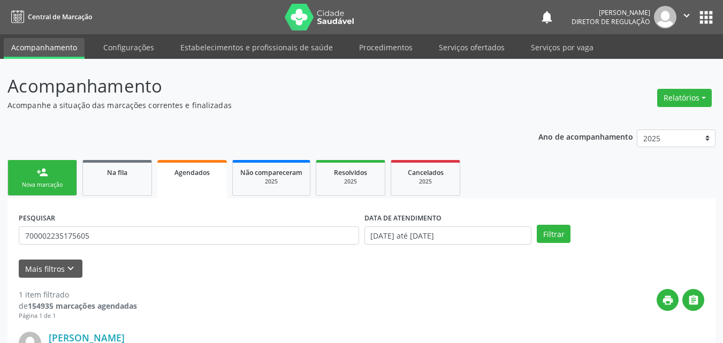
click at [52, 182] on div "Nova marcação" at bounding box center [42, 185] width 53 height 8
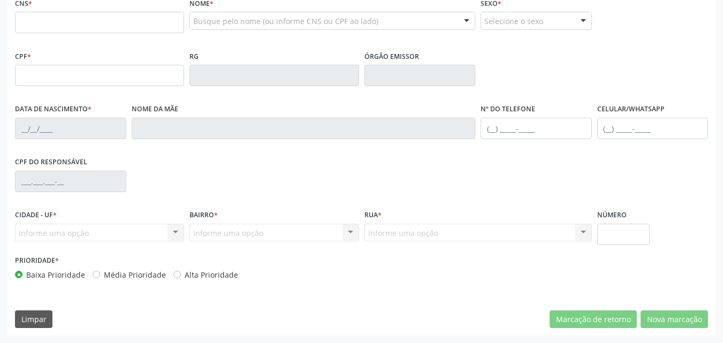
scroll to position [161, 0]
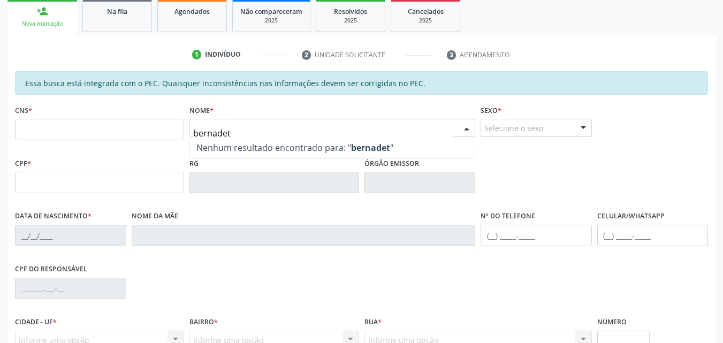
type input "bernadete"
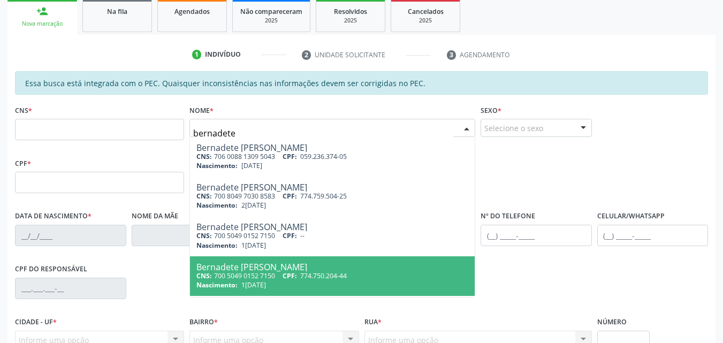
click at [345, 274] on span "774.750.204-44" at bounding box center [323, 275] width 47 height 9
type input "700 5049 0152 7150"
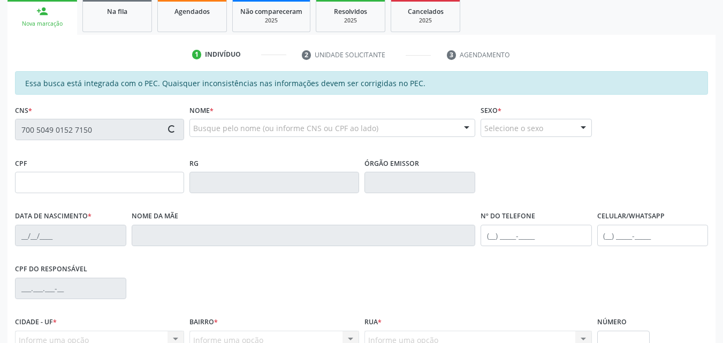
type input "774.750.204-44"
type input "18/05/1970"
type input "Maria da Conceicao Nunes"
type input "(87) 98806-8627"
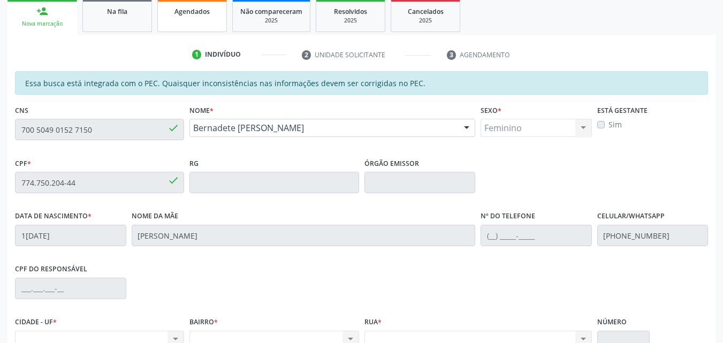
click at [195, 15] on span "Agendados" at bounding box center [191, 11] width 35 height 9
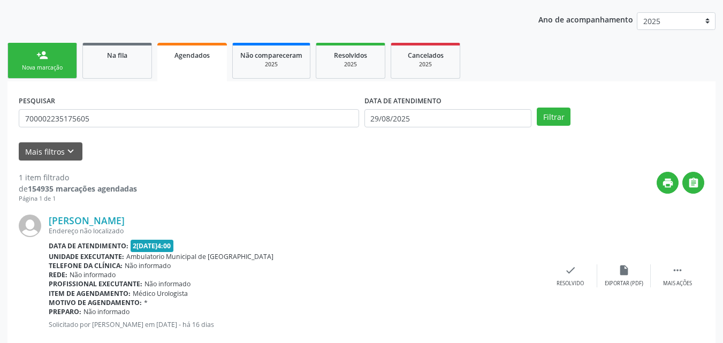
scroll to position [141, 0]
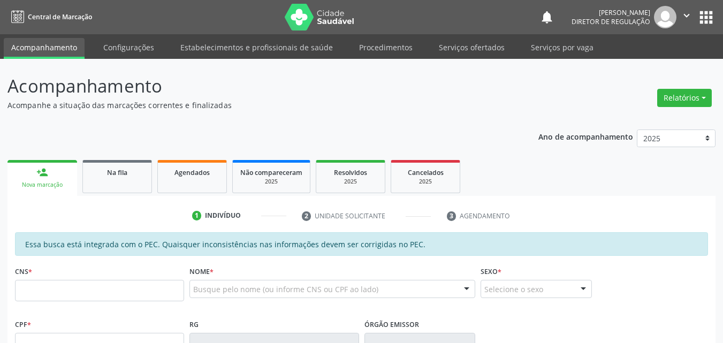
scroll to position [176, 0]
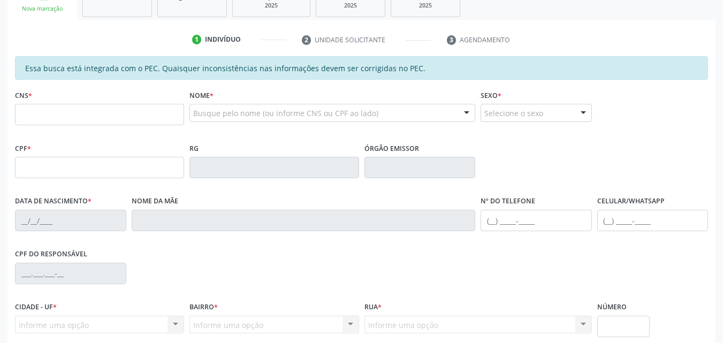
drag, startPoint x: 0, startPoint y: 0, endPoint x: 95, endPoint y: 115, distance: 149.0
click at [95, 115] on input "text" at bounding box center [99, 114] width 169 height 21
type input "700 5049 0152 7150"
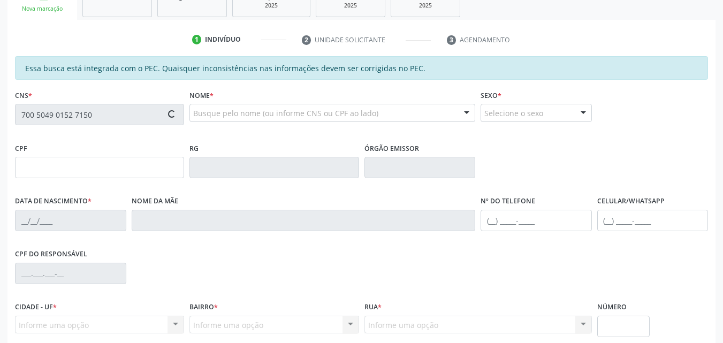
type input "774.750.204-44"
type input "18/05/1970"
type input "Maria da Conceicao Nunes"
type input "(87) 98806-8627"
type input "S/N"
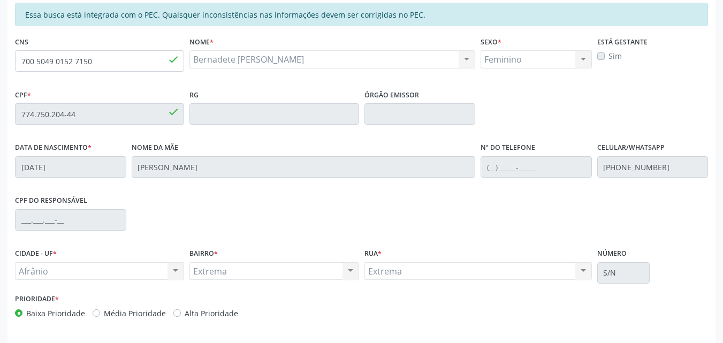
scroll to position [268, 0]
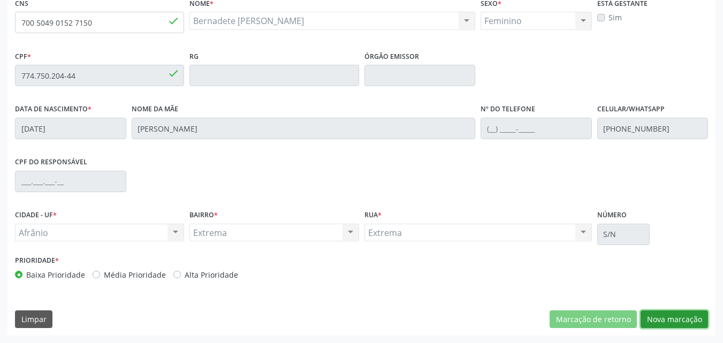
click at [688, 318] on button "Nova marcação" at bounding box center [673, 319] width 67 height 18
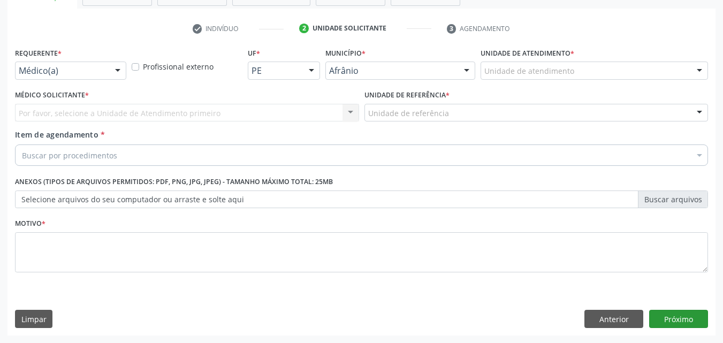
scroll to position [187, 0]
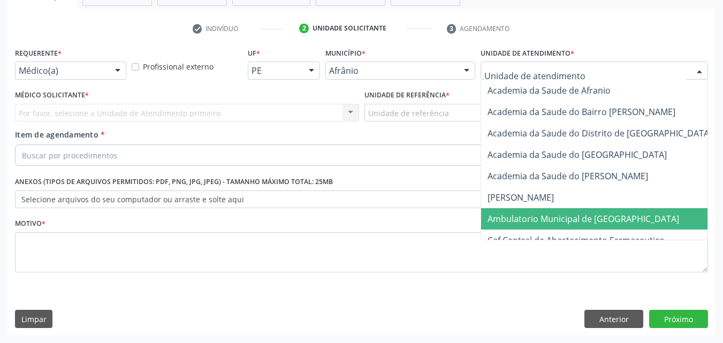
click at [545, 219] on span "Ambulatorio Municipal de [GEOGRAPHIC_DATA]" at bounding box center [583, 219] width 192 height 12
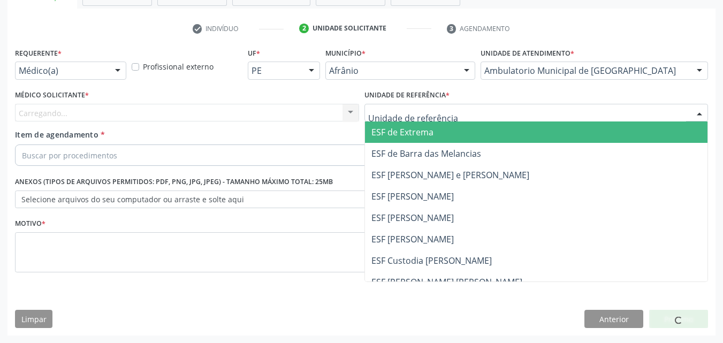
click at [449, 109] on div at bounding box center [536, 113] width 344 height 18
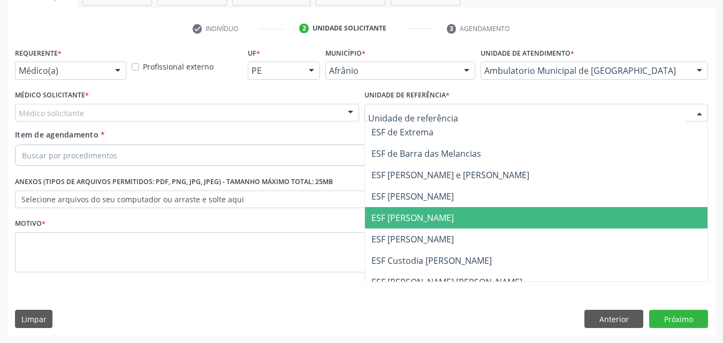
click at [417, 216] on span "ESF [PERSON_NAME]" at bounding box center [412, 218] width 82 height 12
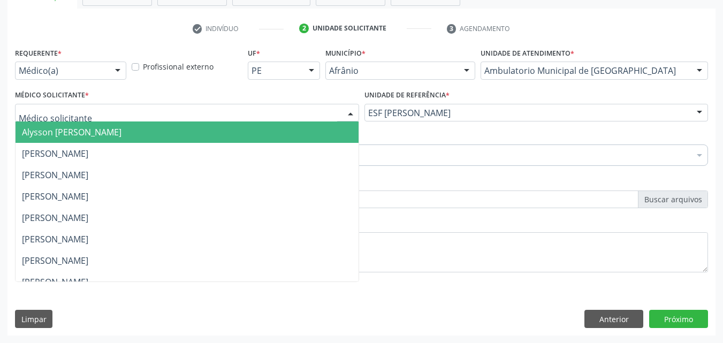
click at [242, 110] on div at bounding box center [187, 113] width 344 height 18
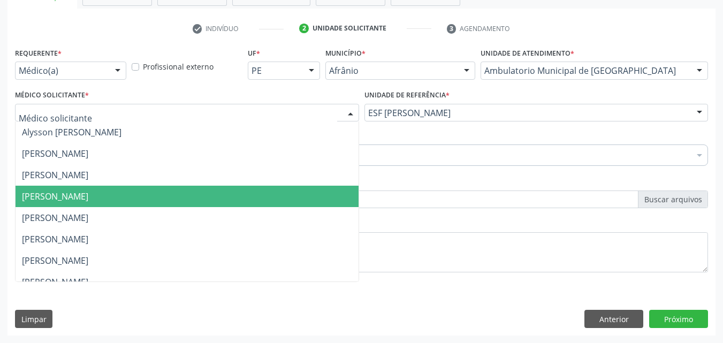
click at [137, 201] on span "[PERSON_NAME]" at bounding box center [187, 196] width 343 height 21
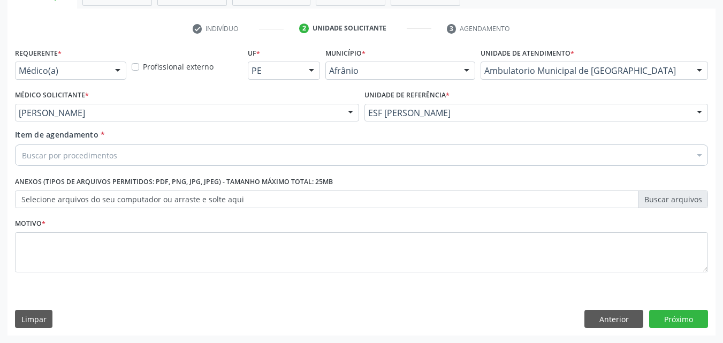
click at [131, 154] on div "Buscar por procedimentos" at bounding box center [361, 154] width 693 height 21
click at [126, 158] on div "Buscar por procedimentos" at bounding box center [361, 154] width 693 height 21
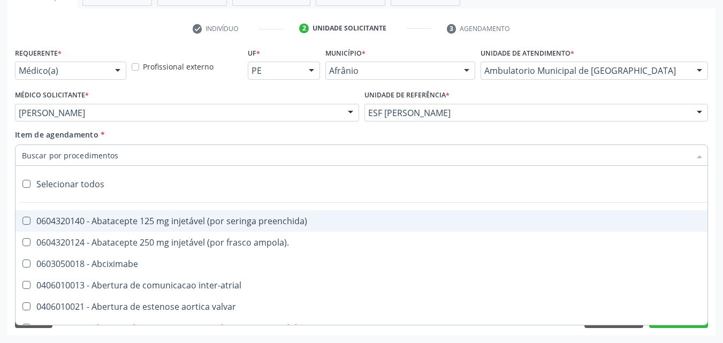
scroll to position [0, 0]
